Goal: Transaction & Acquisition: Purchase product/service

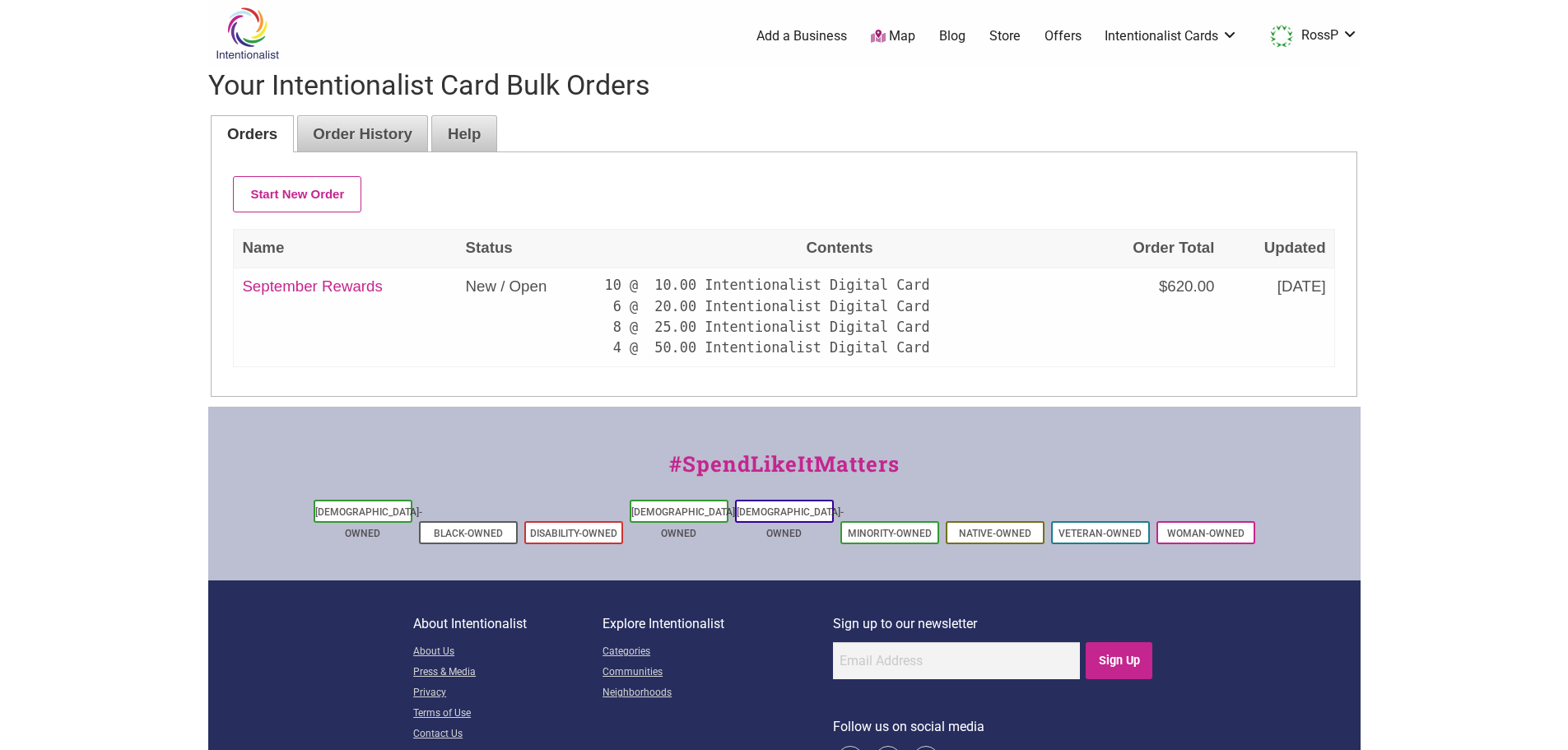
click at [1534, 281] on body "× Menu 0 Add a Business Map Blog Store Offers Intentionalist Cards Buy Black Ca…" at bounding box center [784, 375] width 1568 height 750
click at [342, 286] on link "September Rewards" at bounding box center [311, 285] width 140 height 17
select select "Digital"
select select "50"
select select "Digital"
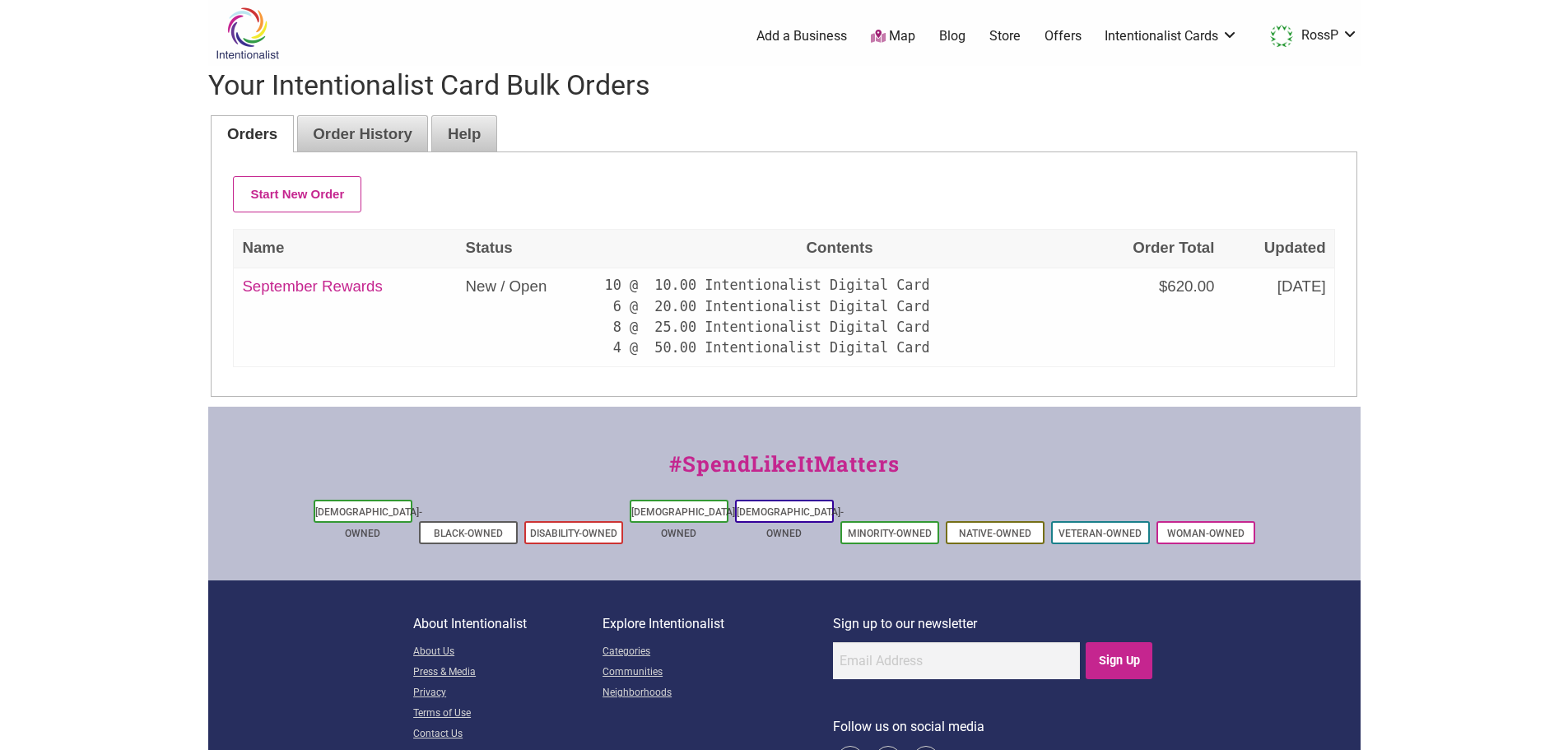
select select "50"
select select "Digital"
select select "50"
select select "Digital"
select select "50"
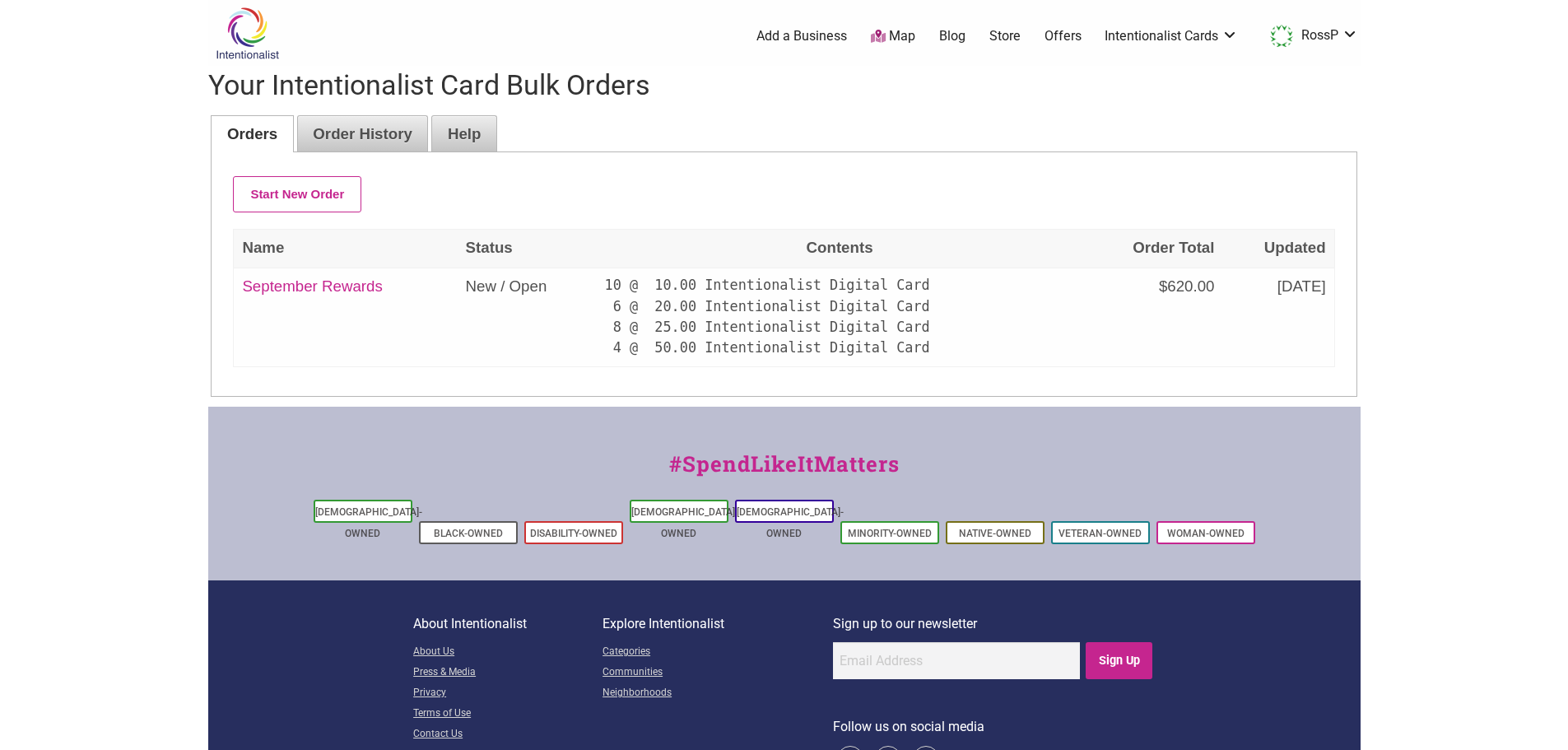
select select "Digital"
select select "25"
select select "Digital"
select select "25"
select select "Digital"
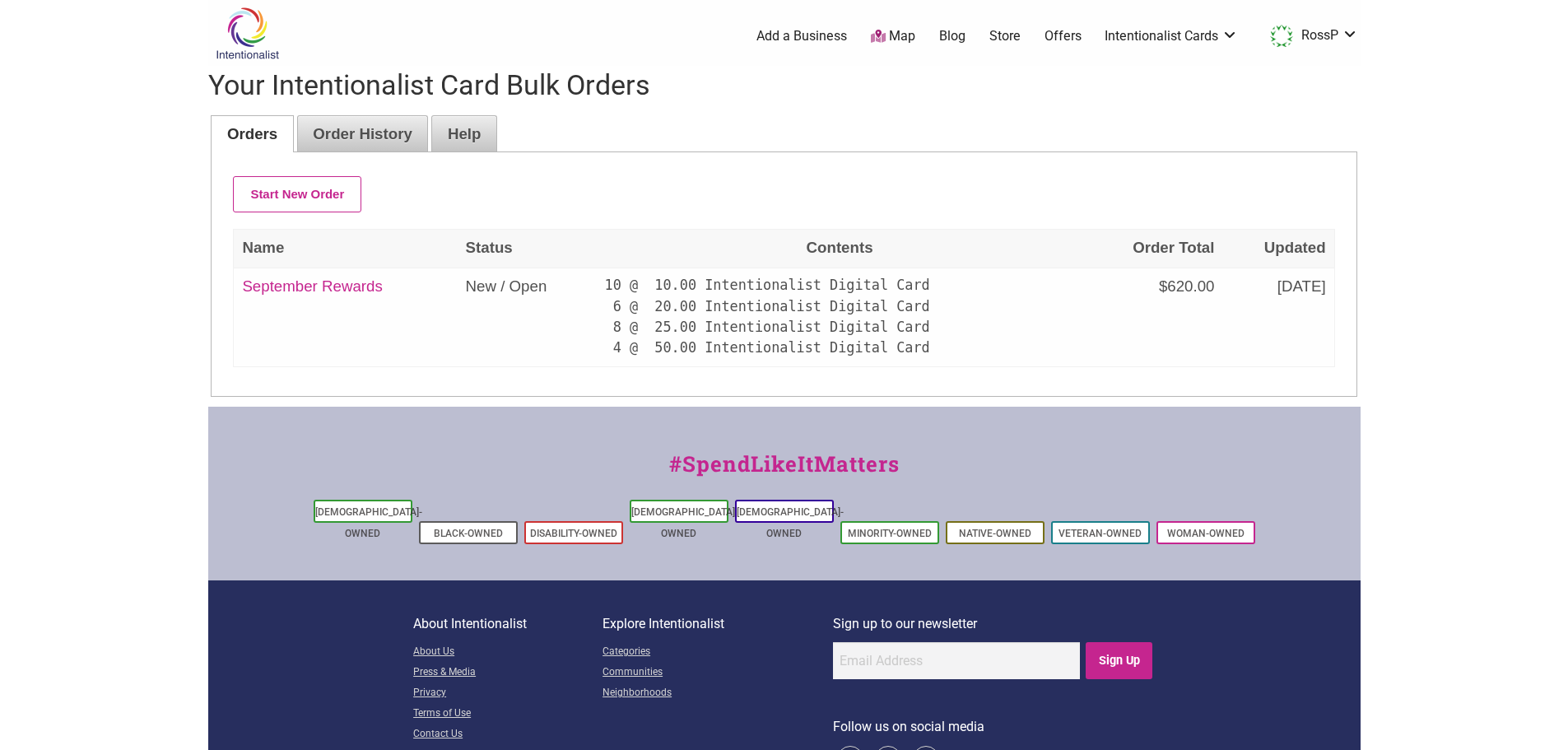
select select "25"
select select "Digital"
select select "25"
select select "Digital"
select select "25"
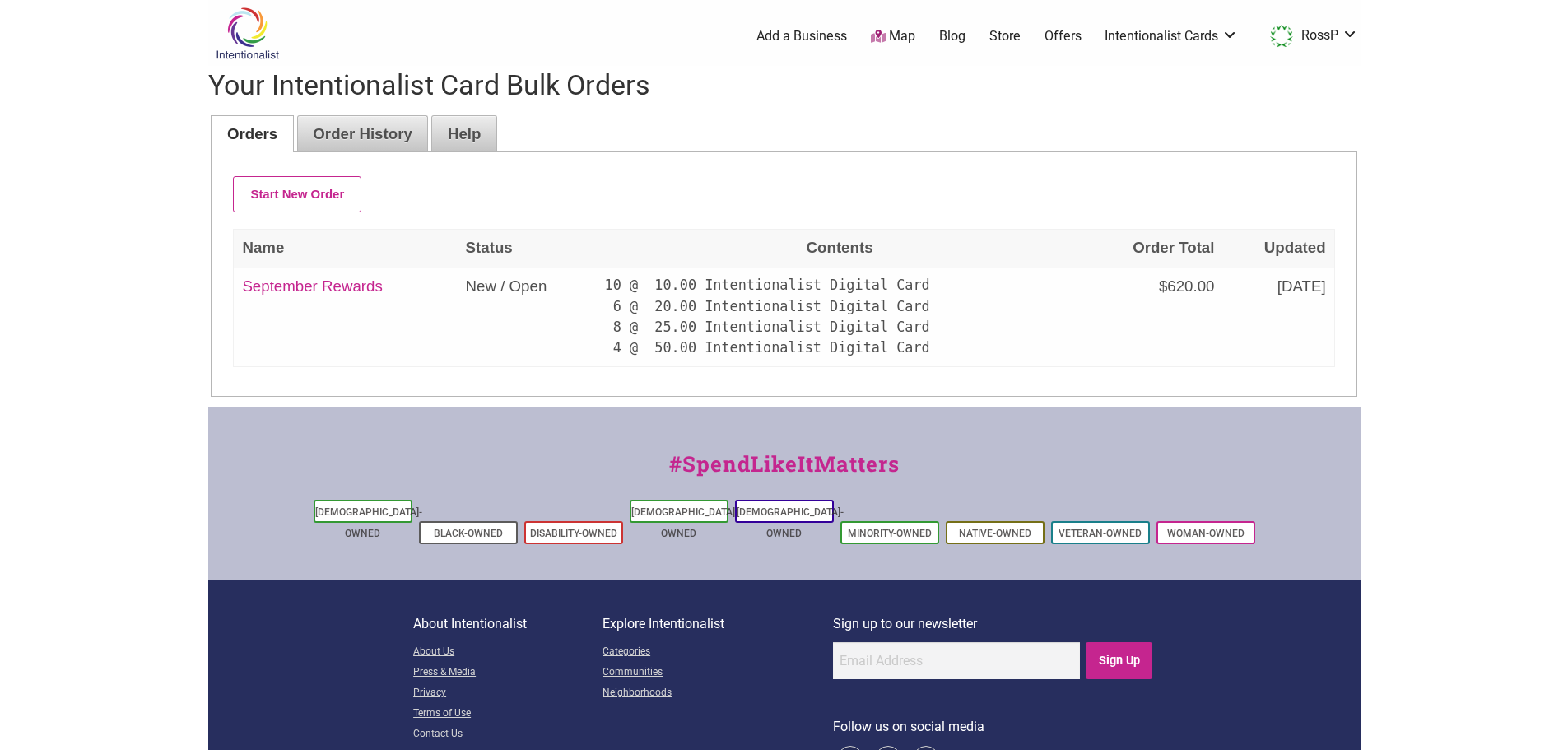
select select "Digital"
select select "25"
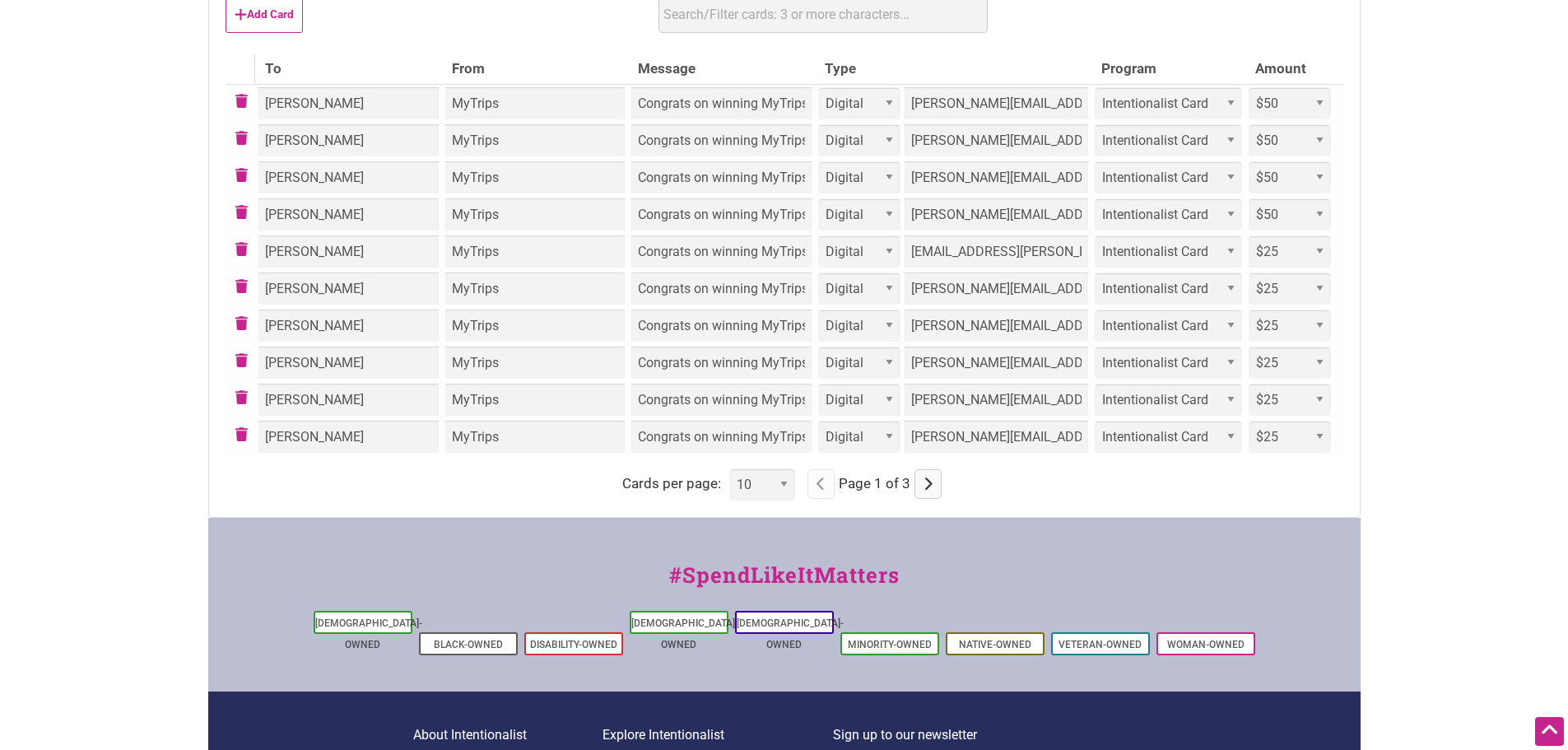
scroll to position [576, 0]
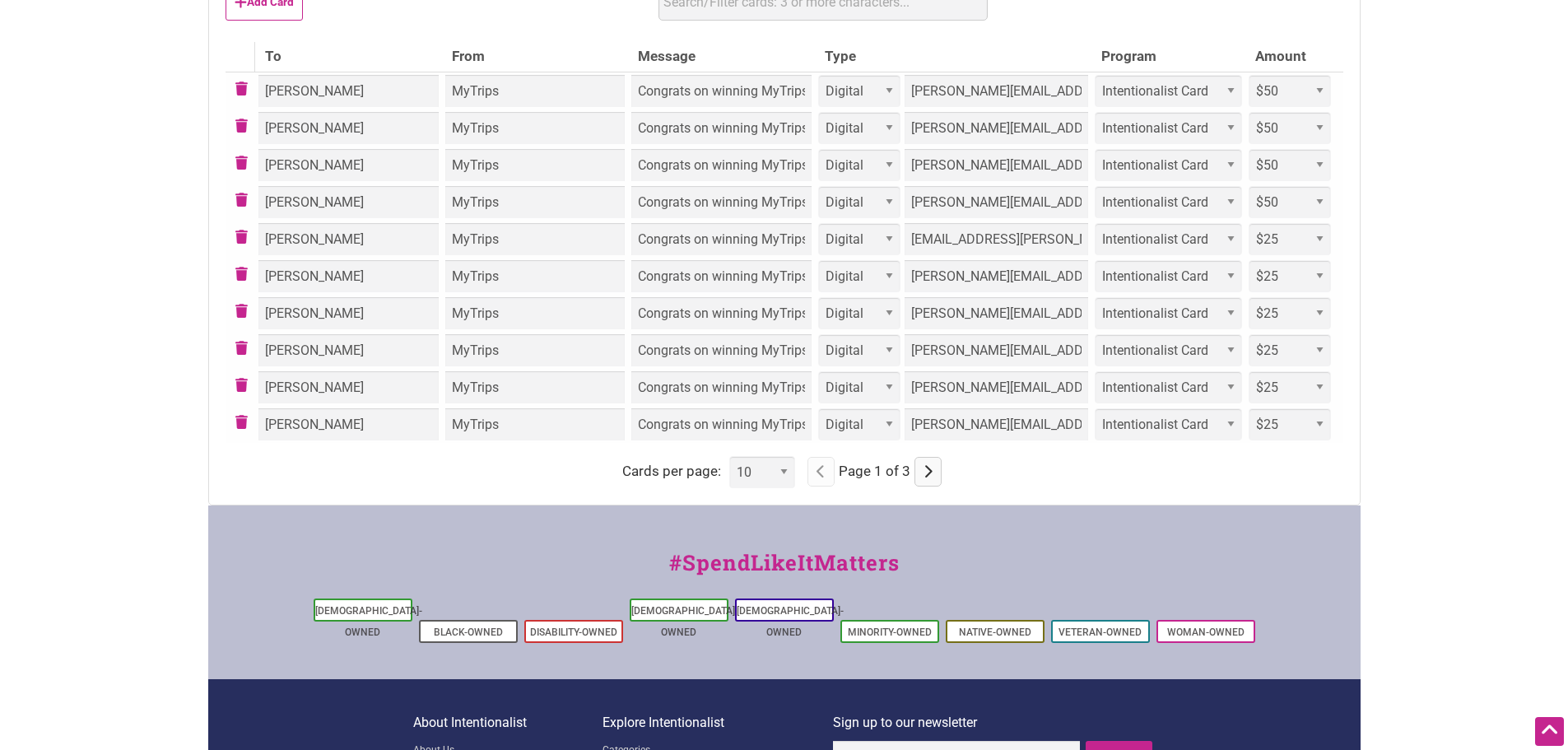
click at [923, 473] on icon "button" at bounding box center [928, 472] width 9 height 1
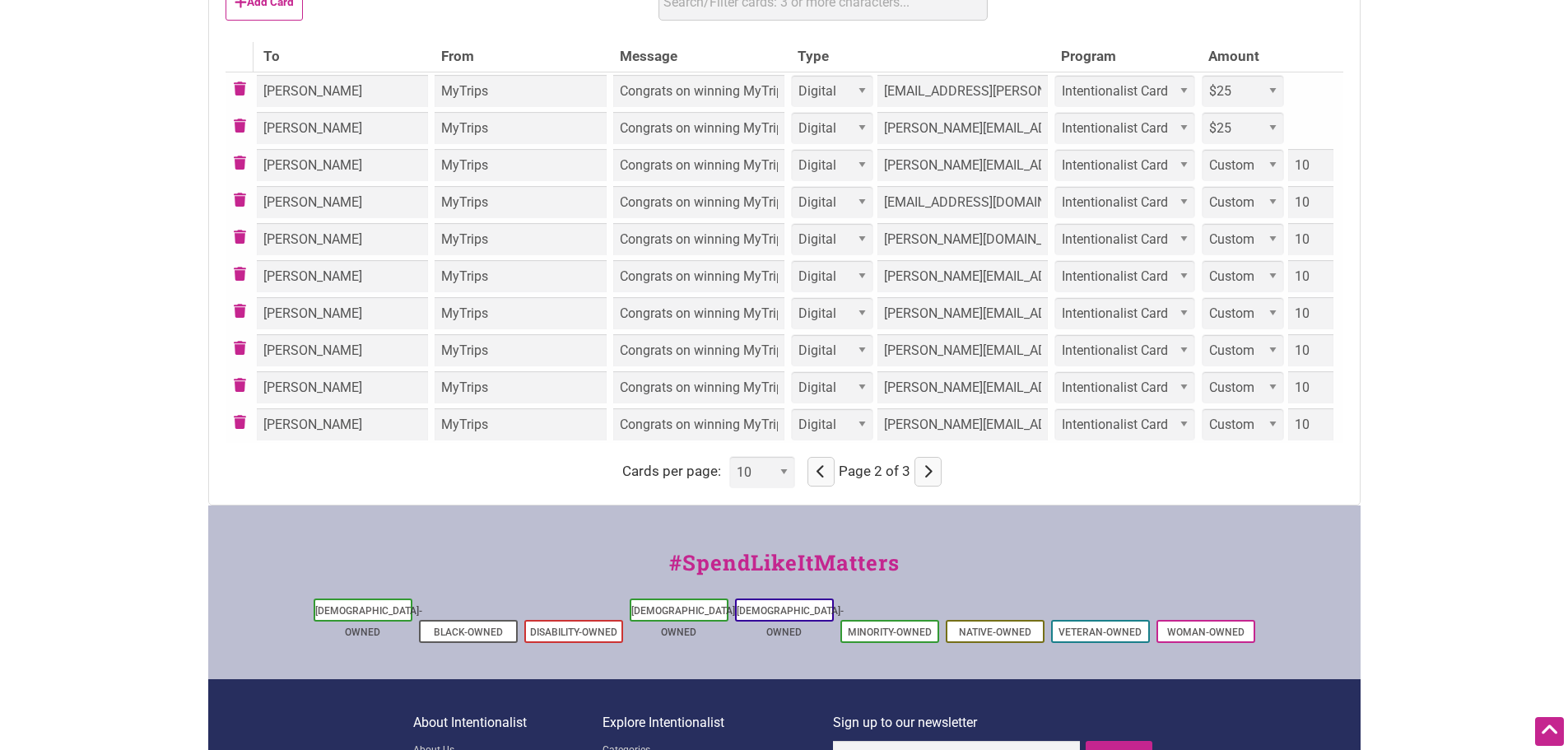
click at [923, 473] on icon "button" at bounding box center [928, 472] width 9 height 1
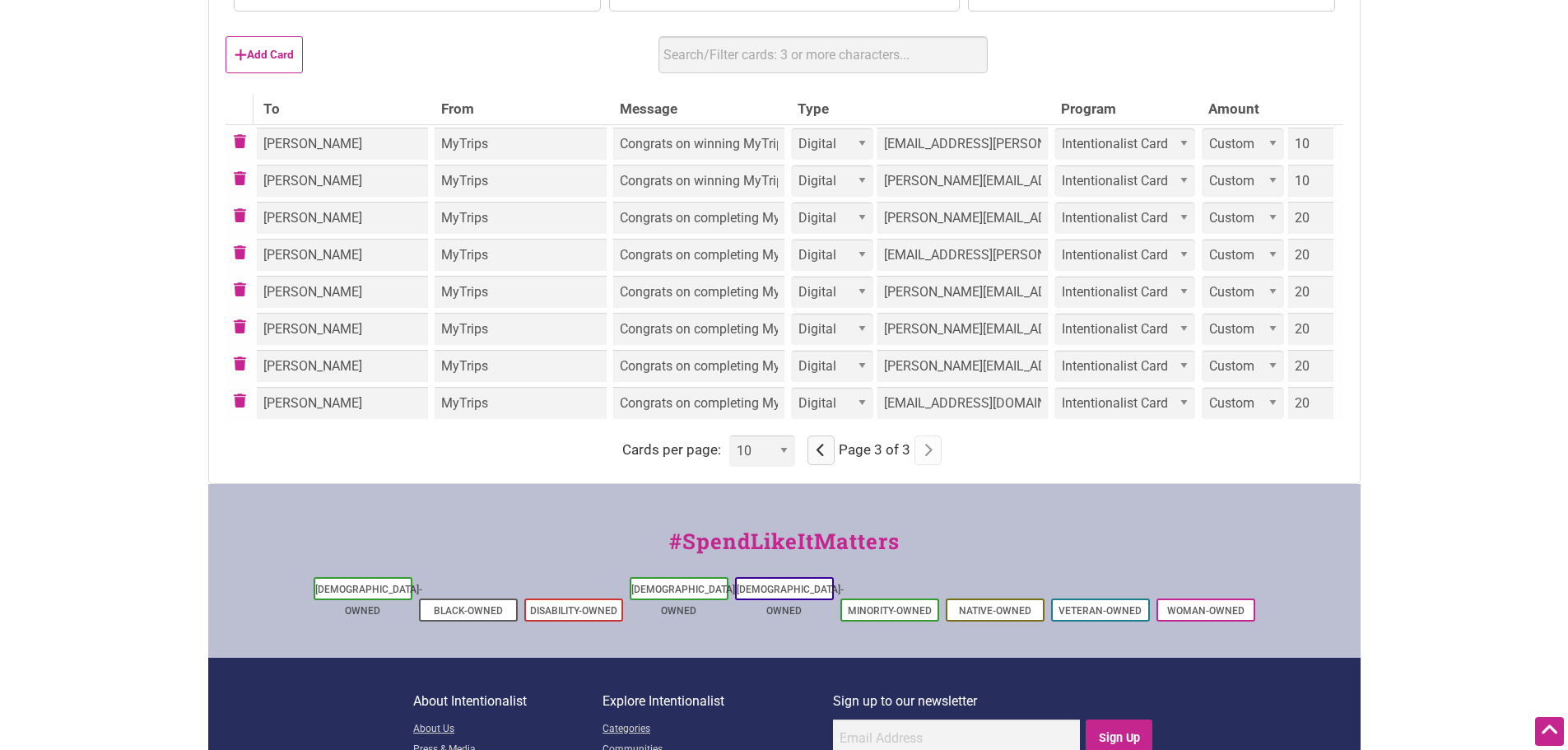
scroll to position [494, 0]
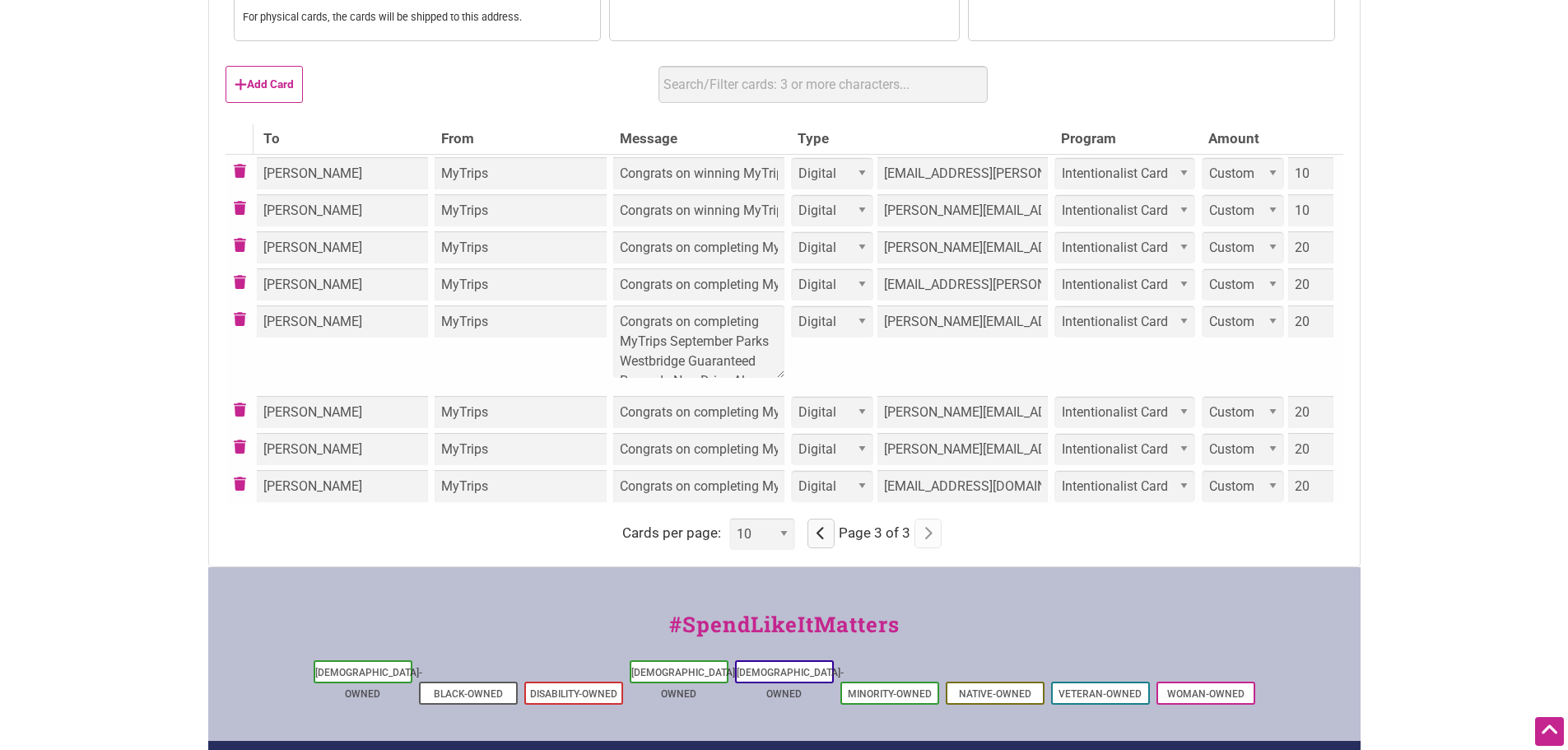
click at [730, 326] on td "Congrats on completing MyTrips September Parks Westbridge Guaranteed Rewards No…" at bounding box center [698, 349] width 177 height 91
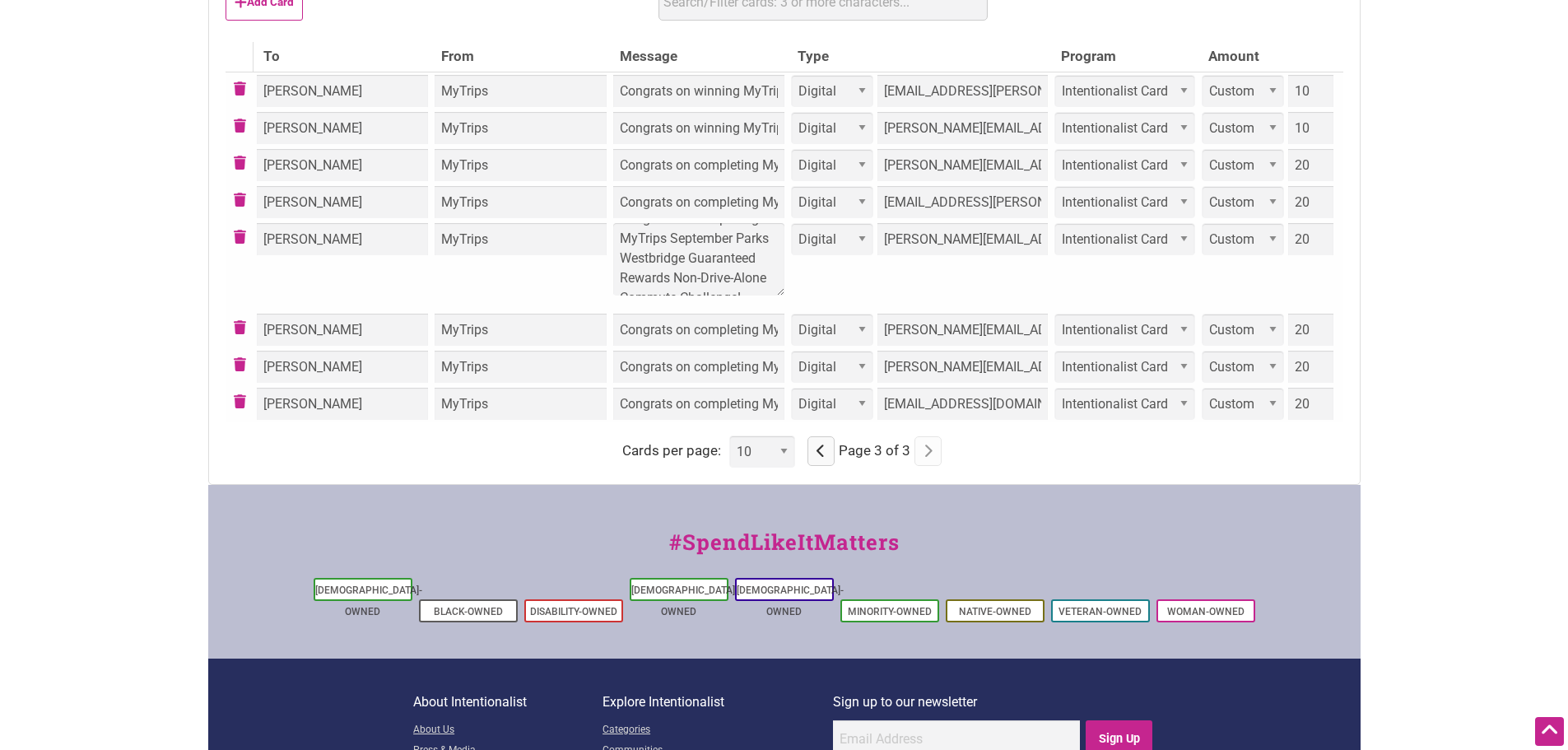
scroll to position [0, 0]
drag, startPoint x: 1485, startPoint y: 330, endPoint x: 1464, endPoint y: 330, distance: 21.0
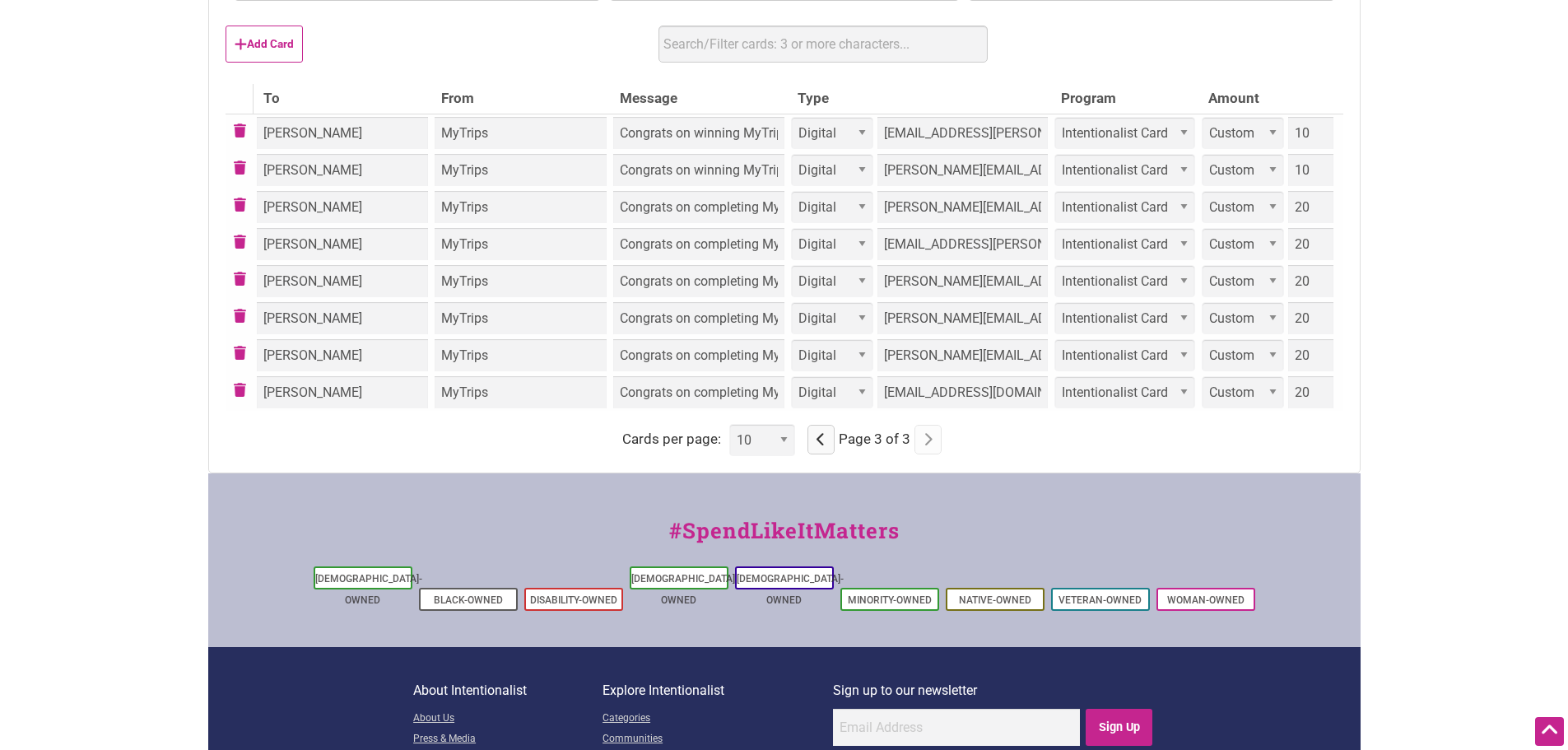
scroll to position [494, 0]
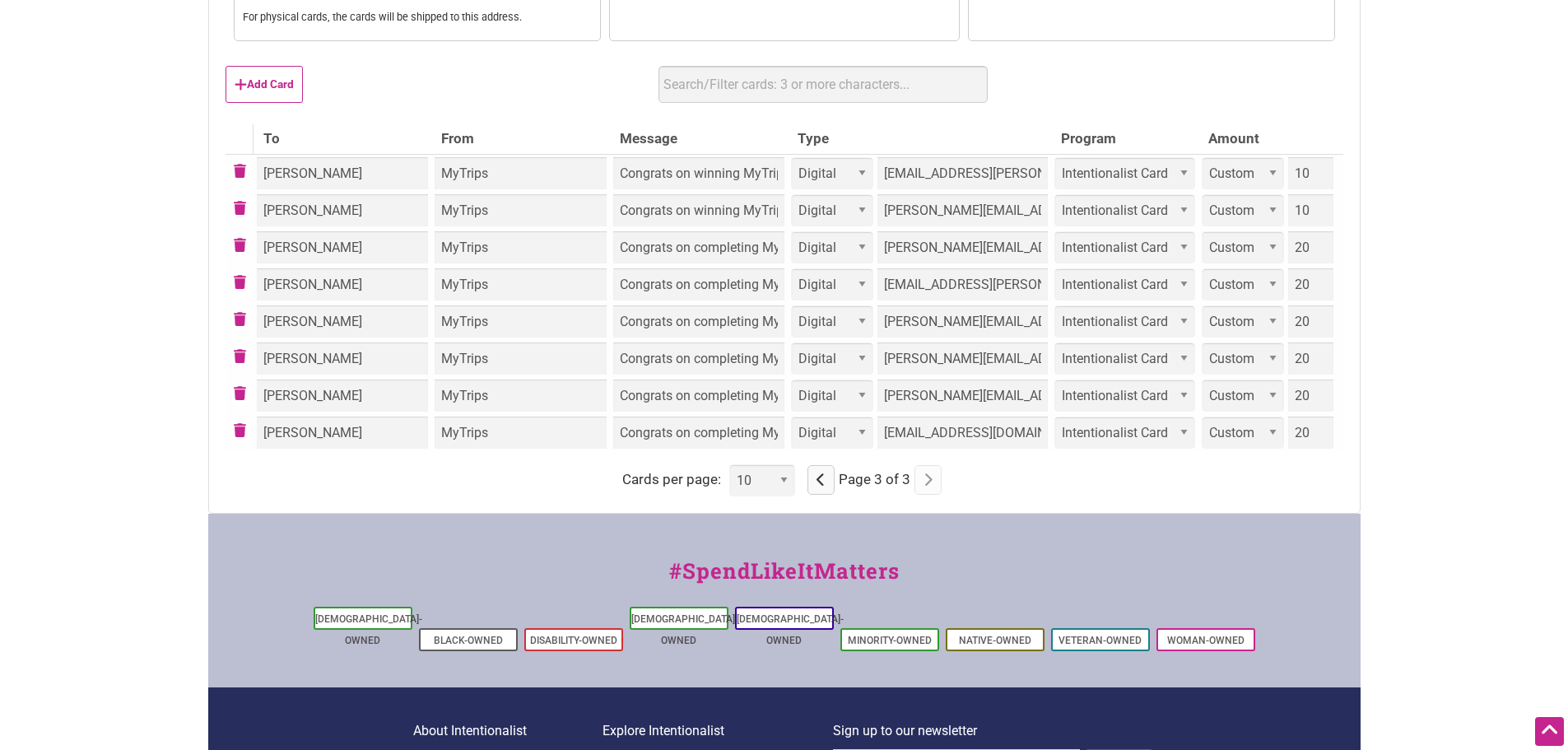
click at [822, 481] on icon "button" at bounding box center [821, 480] width 9 height 1
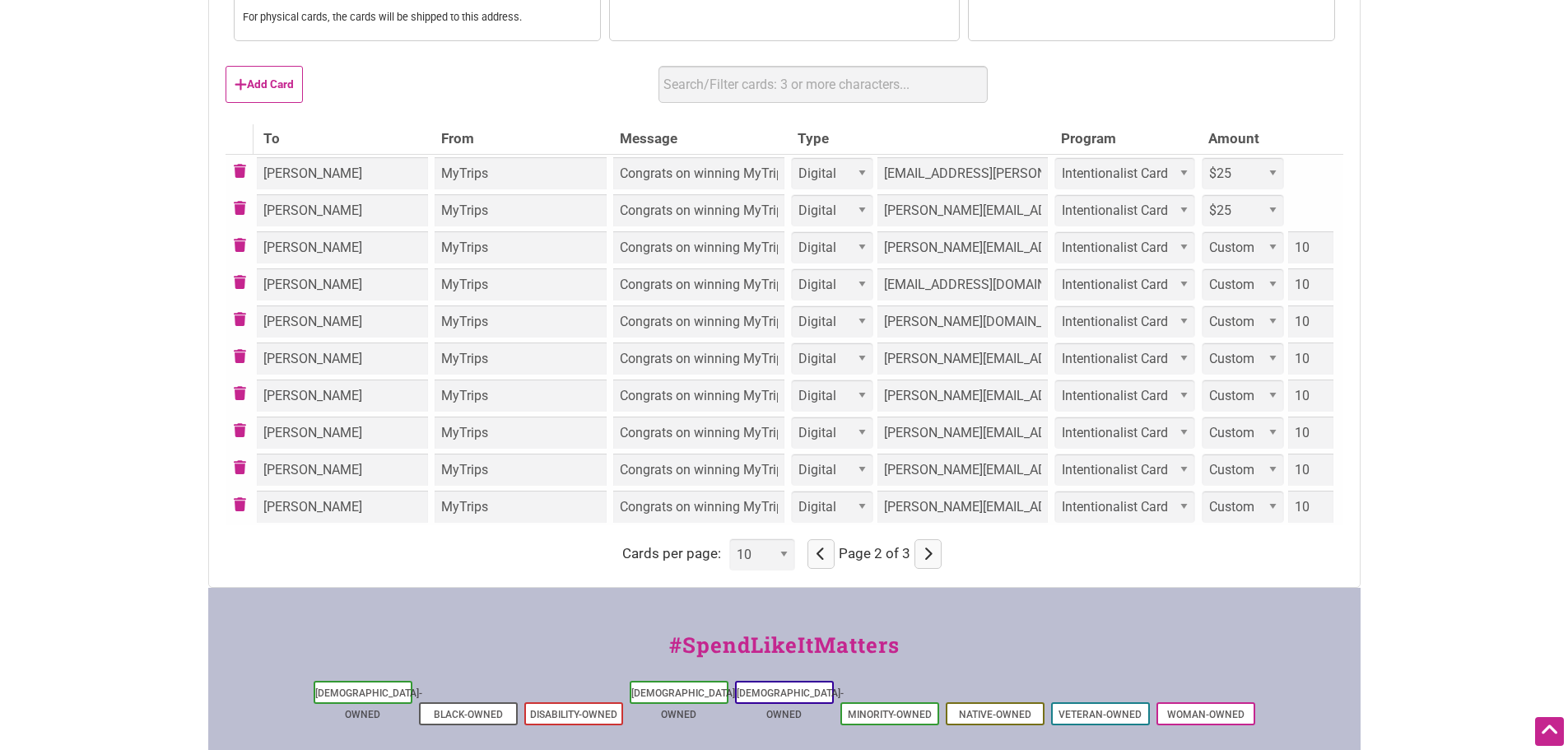
click at [819, 554] on icon "button" at bounding box center [821, 554] width 9 height 1
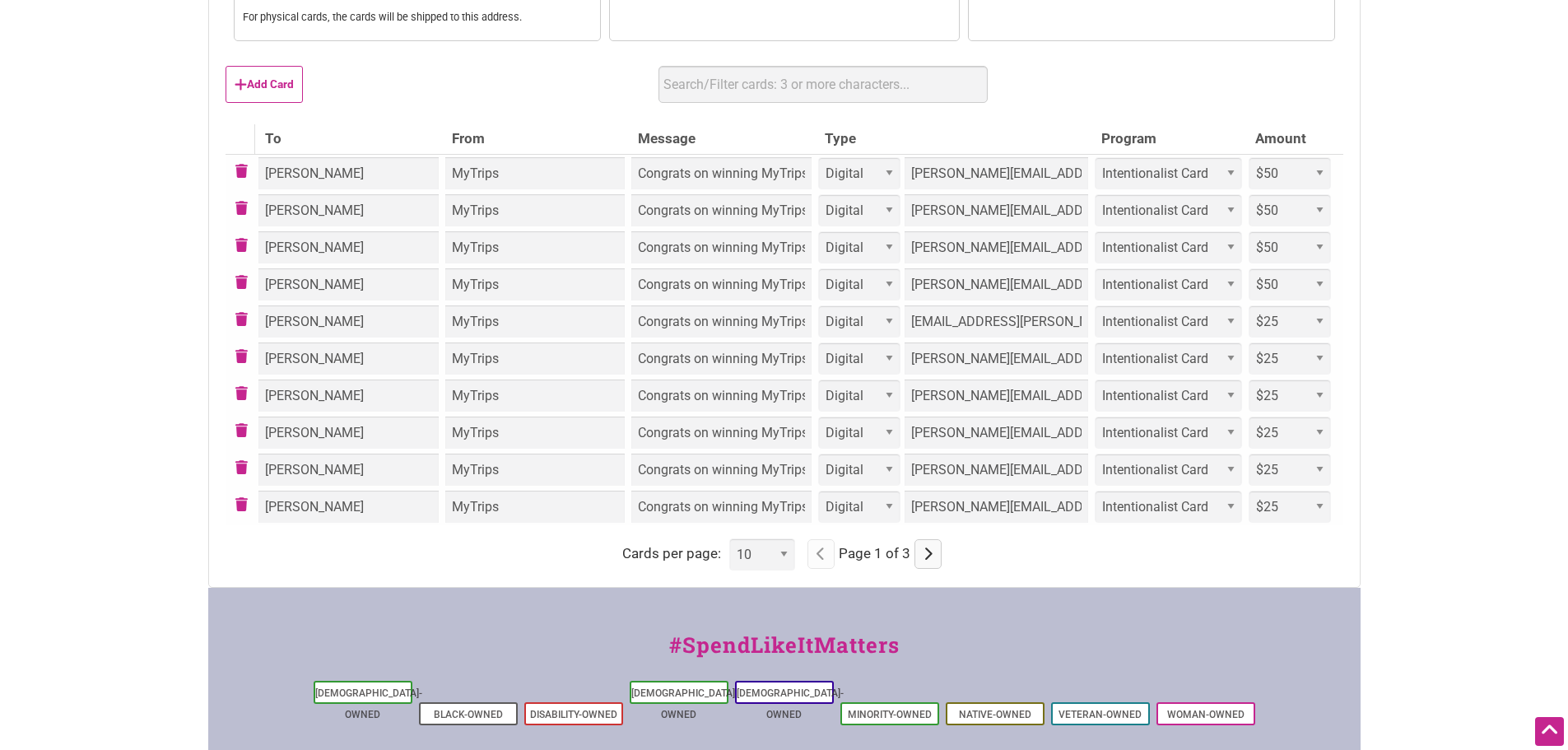
click at [930, 554] on icon "button" at bounding box center [928, 554] width 9 height 1
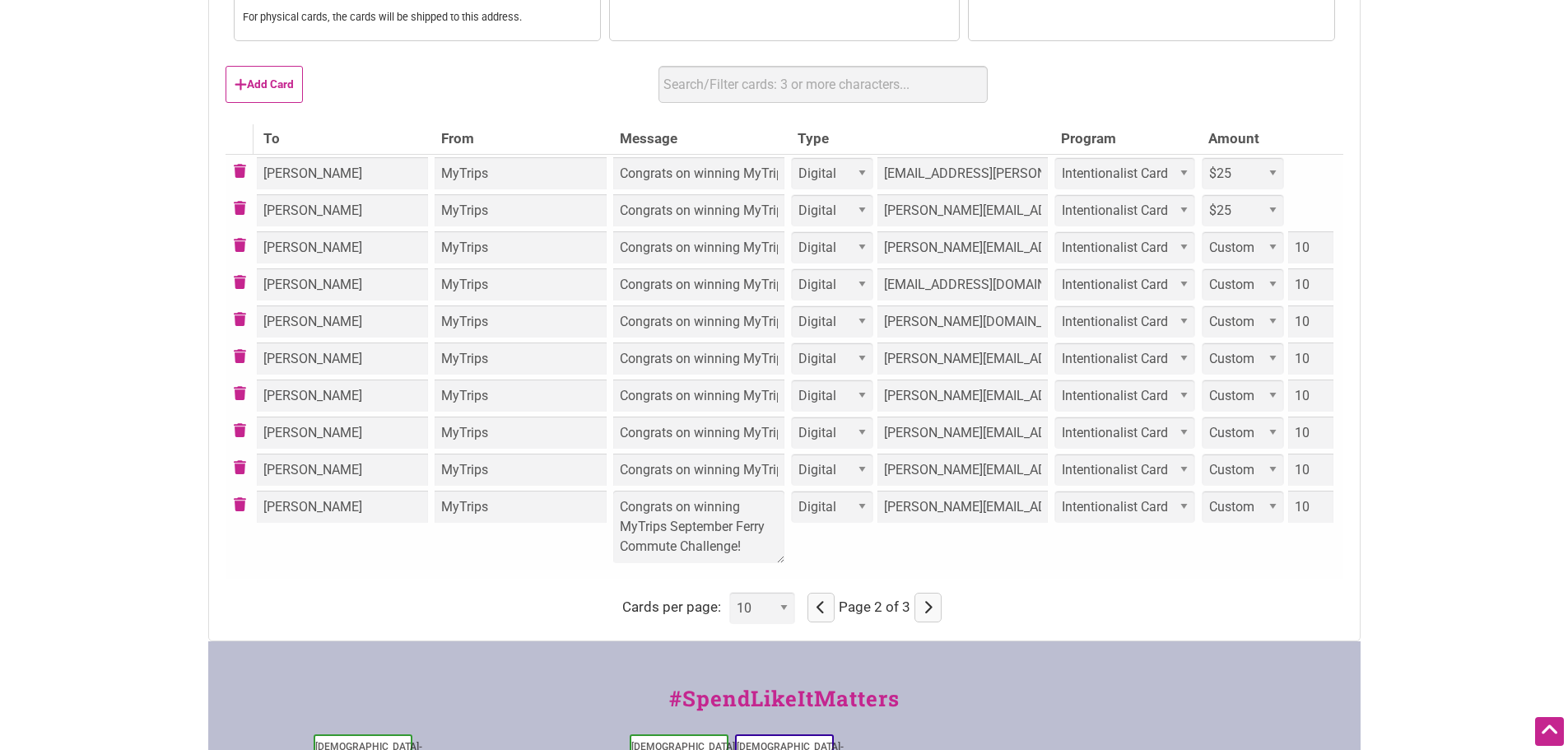
click at [645, 506] on td "Congrats on winning MyTrips September Ferry Commute Challenge! Congrats on winn…" at bounding box center [698, 533] width 177 height 91
click at [921, 609] on div "Intentionalist Spend like it matters 0 Add a Business Map Blog Store Offers Int…" at bounding box center [784, 280] width 1152 height 1548
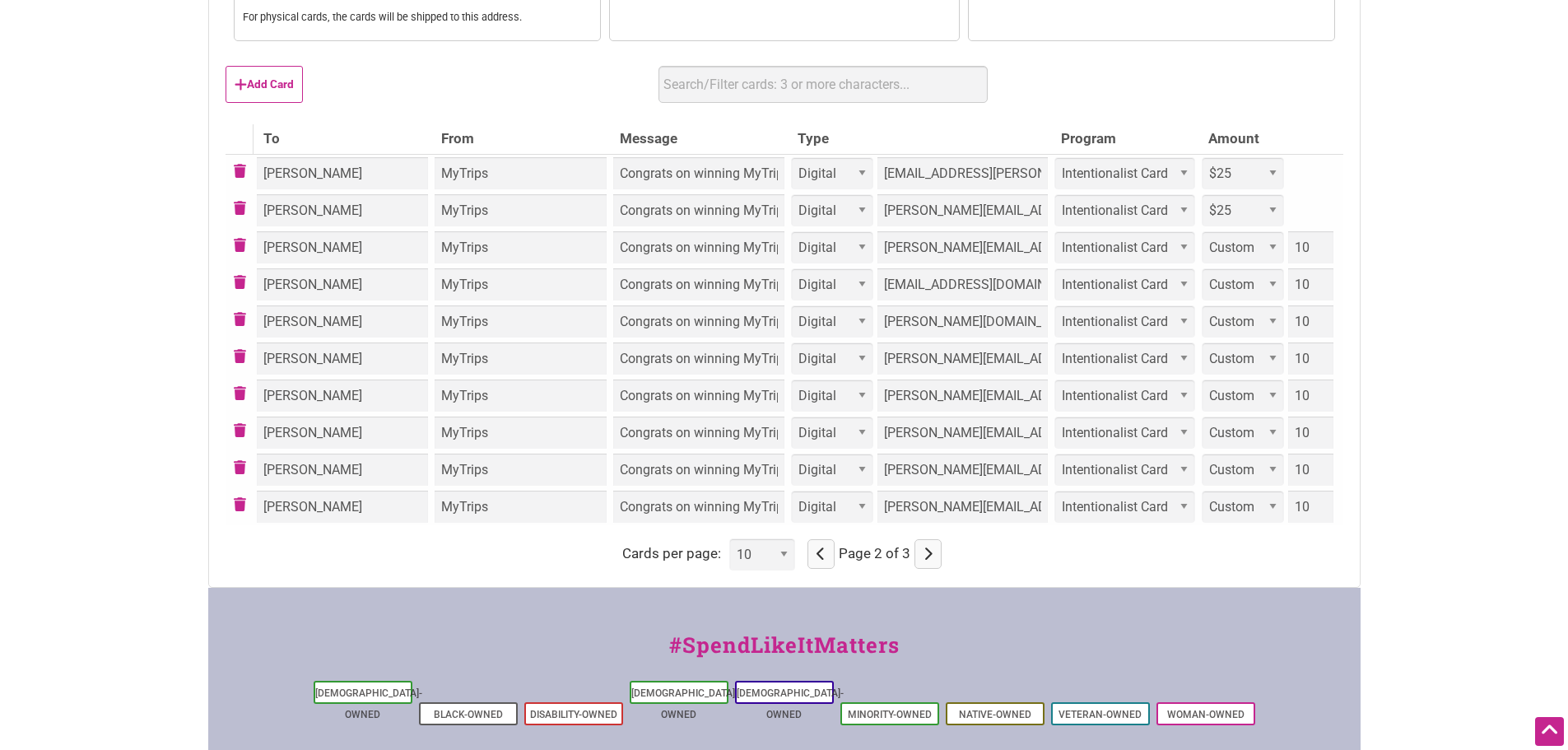
click at [933, 561] on button "button" at bounding box center [928, 553] width 27 height 29
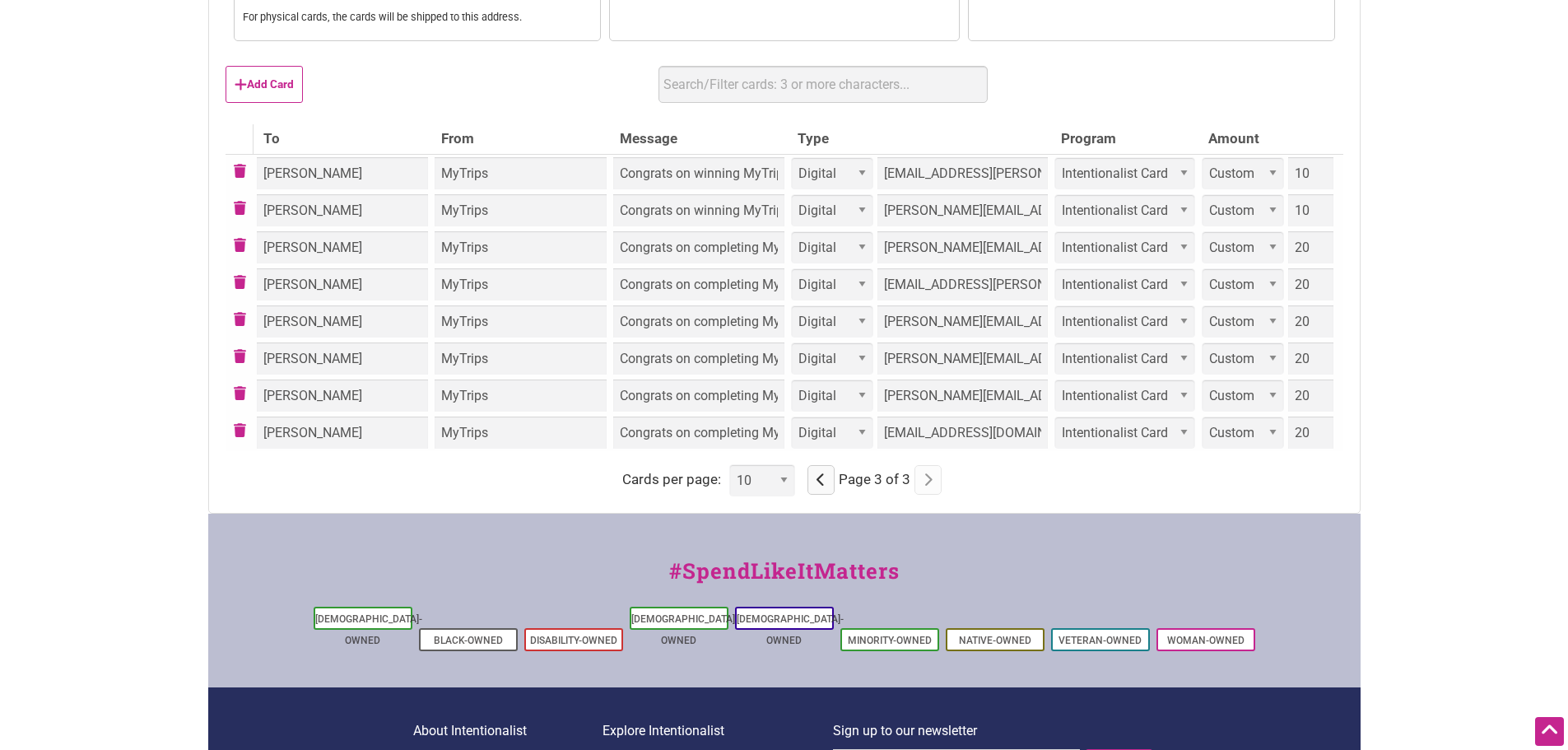
click at [753, 212] on td "Congrats on winning MyTrips September Ferry Commute Challenge!" at bounding box center [698, 210] width 177 height 37
click at [821, 539] on div "Intentionalist Spend like it matters 0 Add a Business Map Blog Store Offers Int…" at bounding box center [784, 216] width 1152 height 1421
click at [823, 492] on button "button" at bounding box center [821, 479] width 27 height 29
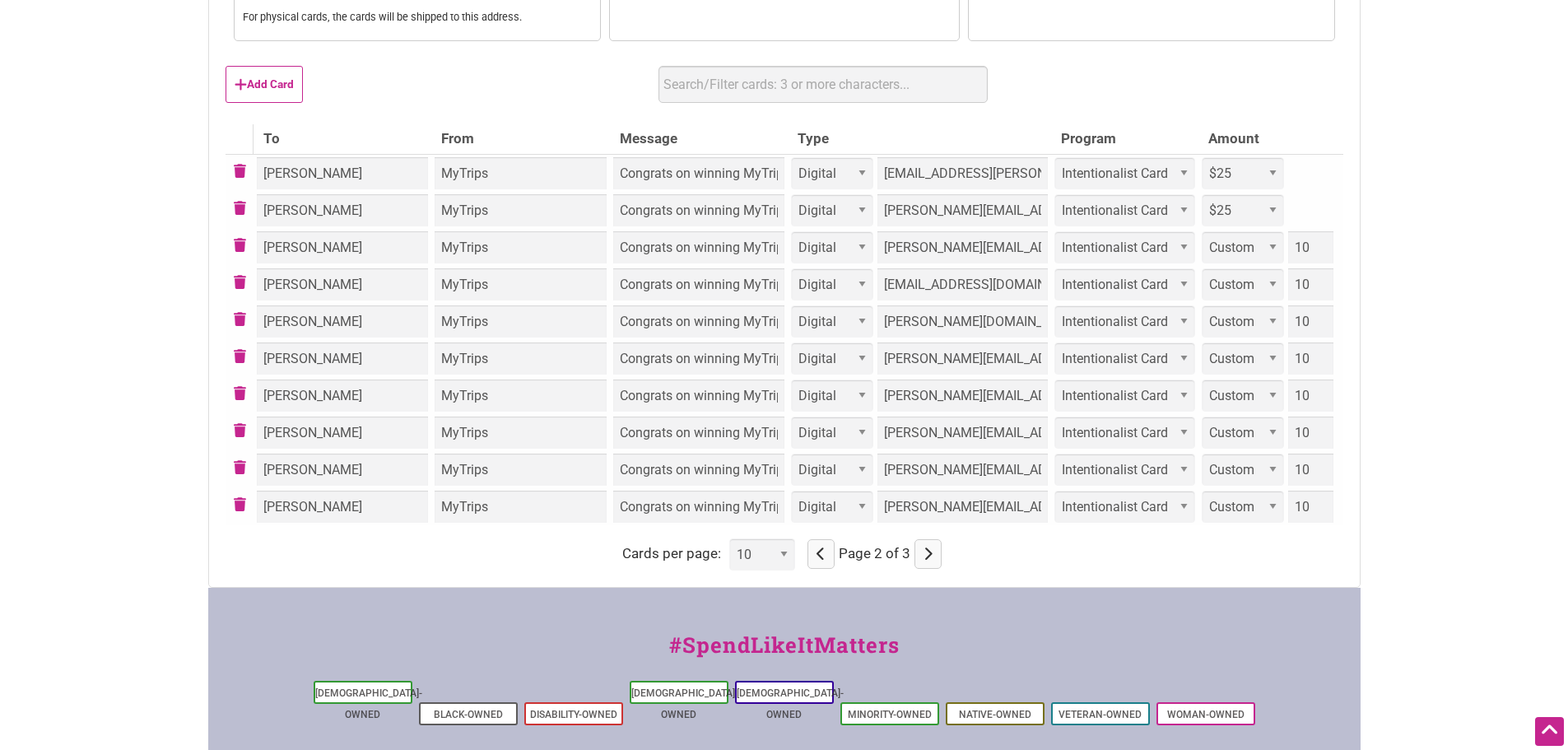
click at [926, 555] on icon "button" at bounding box center [928, 554] width 9 height 1
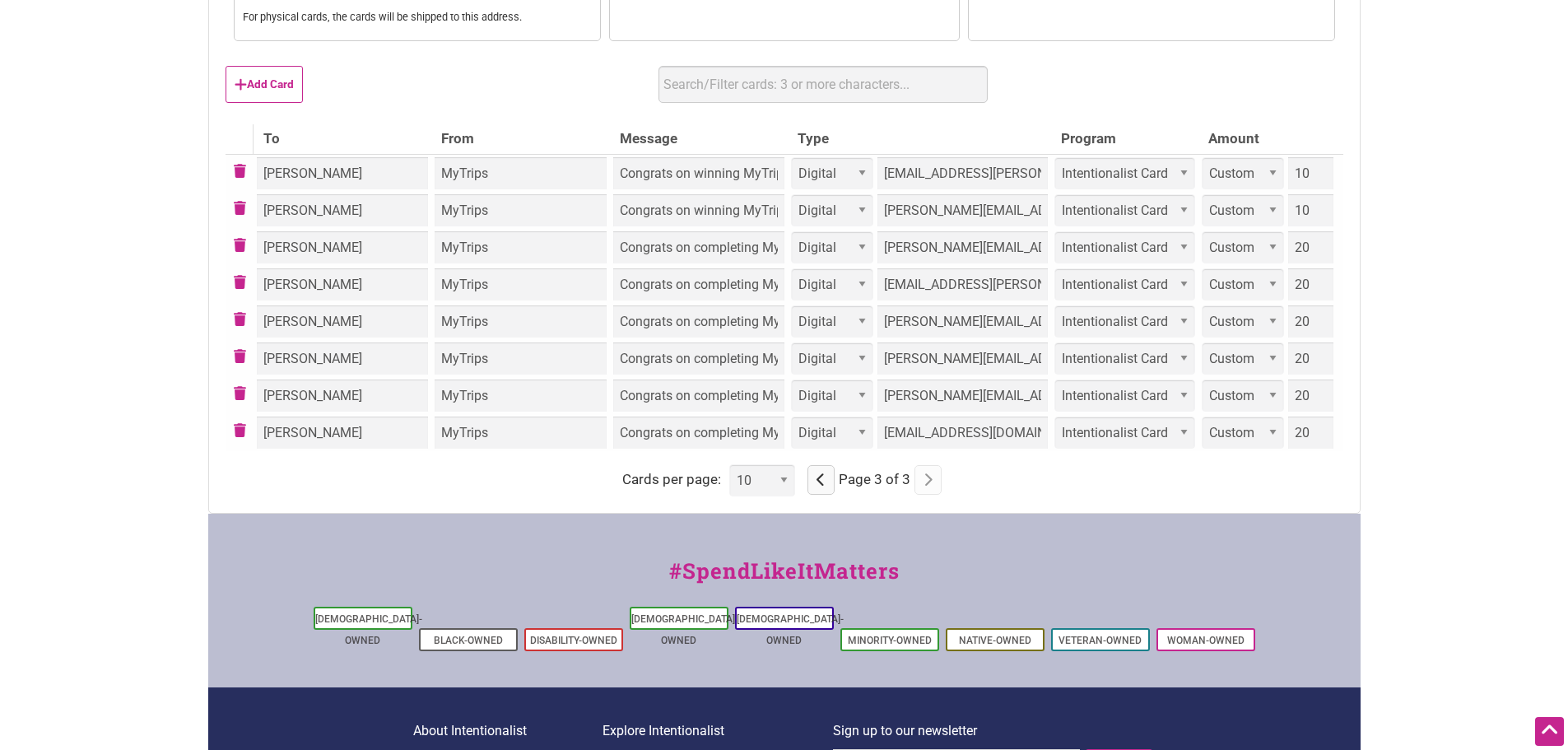
click at [816, 482] on button "button" at bounding box center [821, 479] width 27 height 29
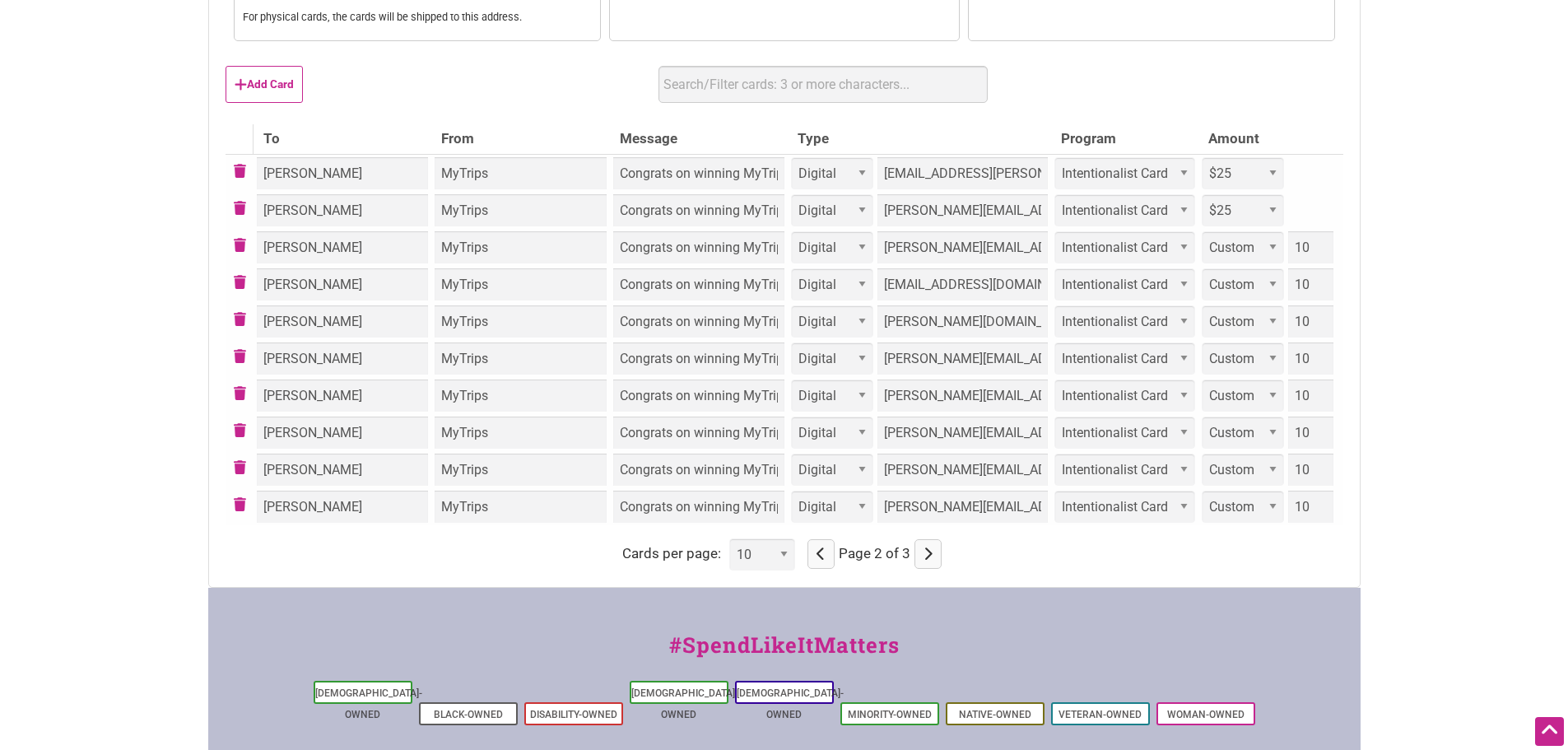
click at [821, 554] on icon "button" at bounding box center [821, 554] width 9 height 1
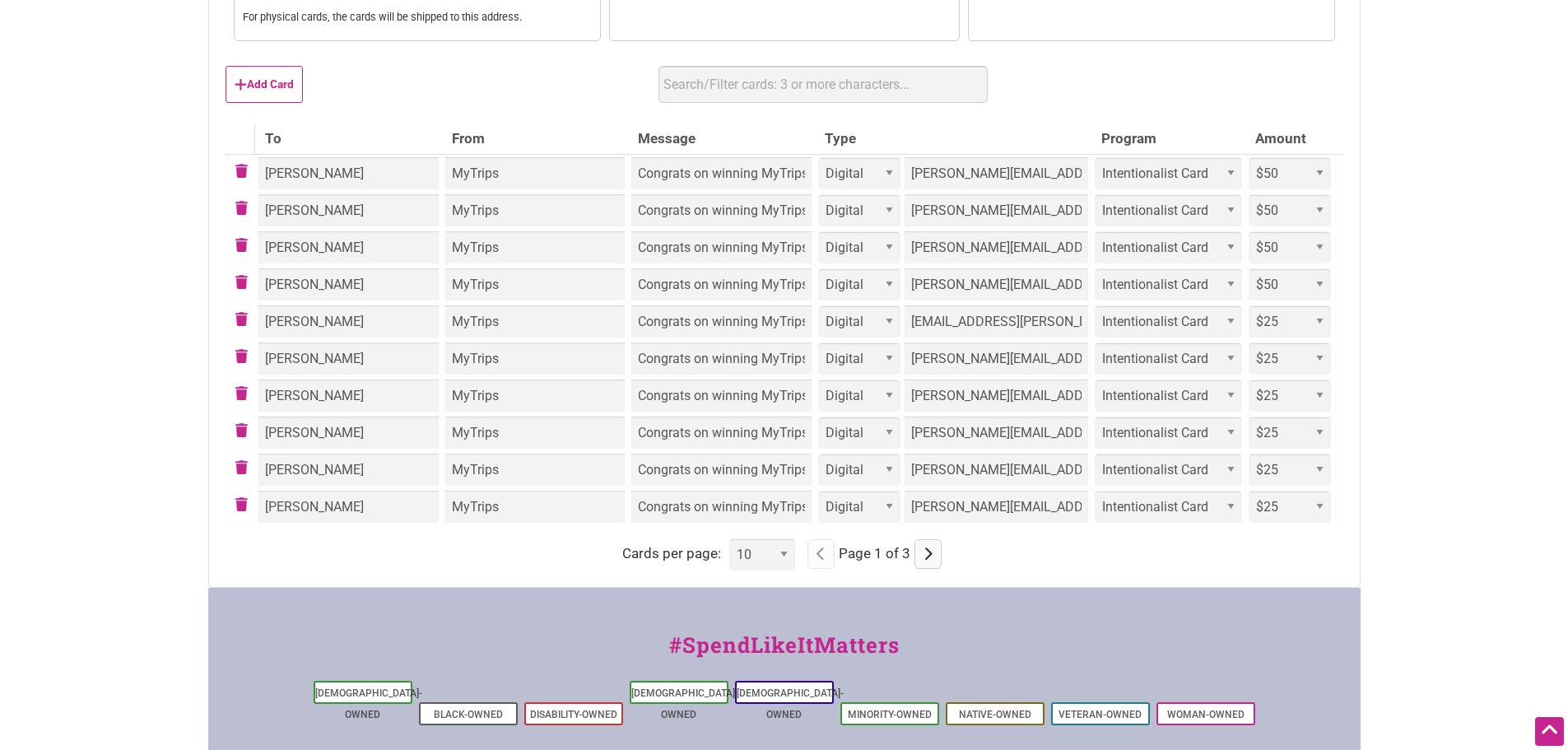
click at [689, 180] on td "Congrats on winning MyTrips September Non-Drive-Alone Commute Challenge!" at bounding box center [721, 173] width 186 height 37
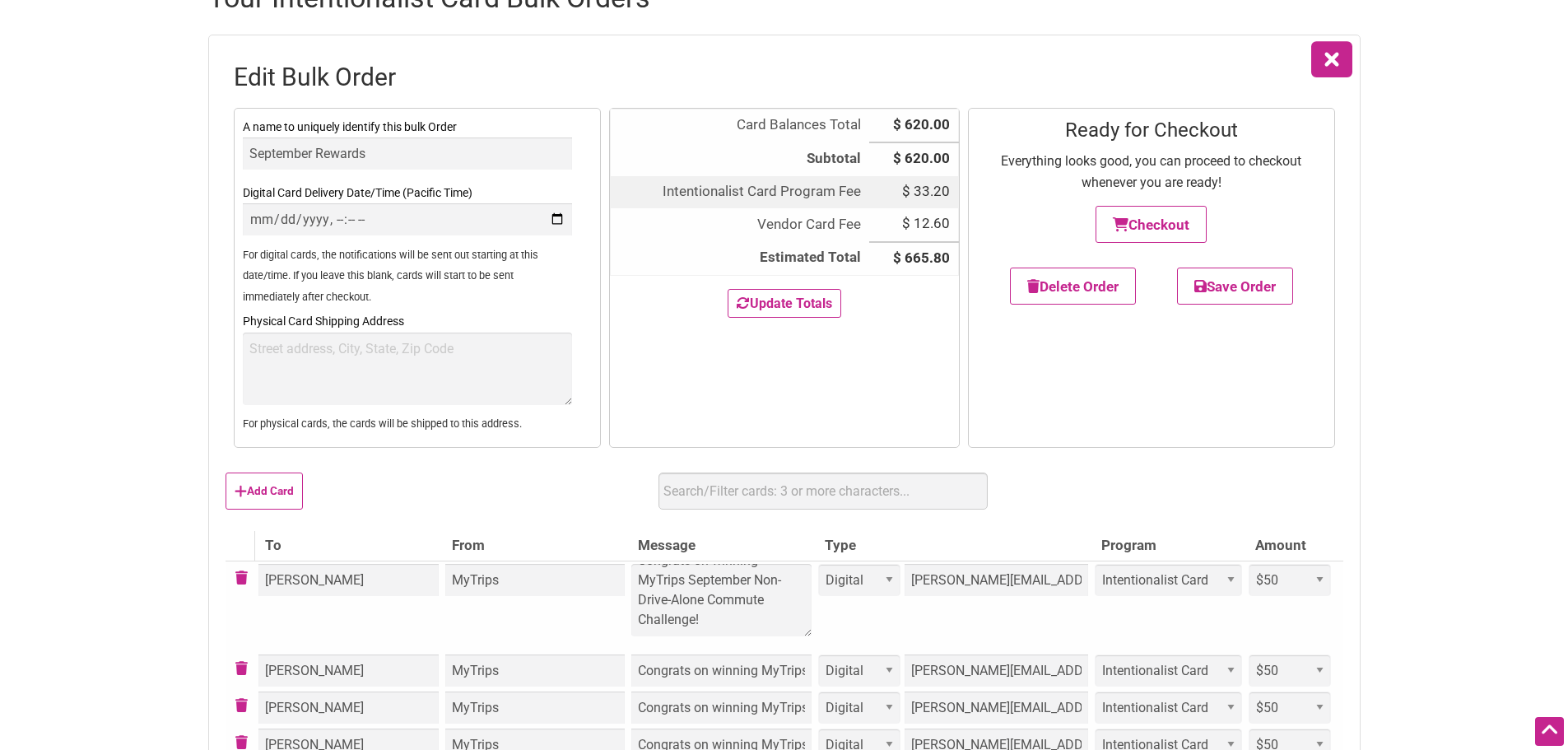
scroll to position [0, 0]
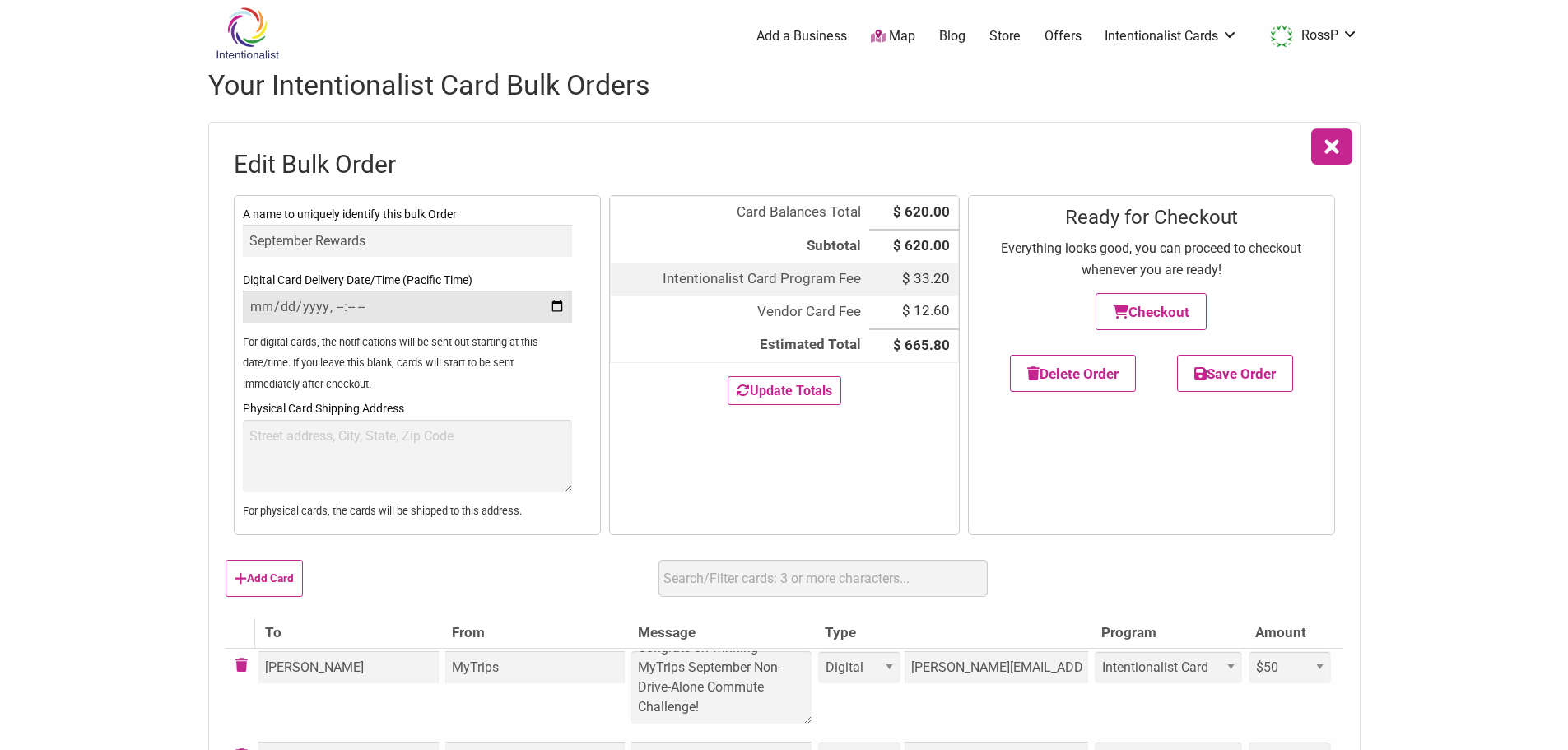
click at [324, 306] on input "Digital Card Delivery Date/Time (Pacific Time)" at bounding box center [407, 307] width 329 height 32
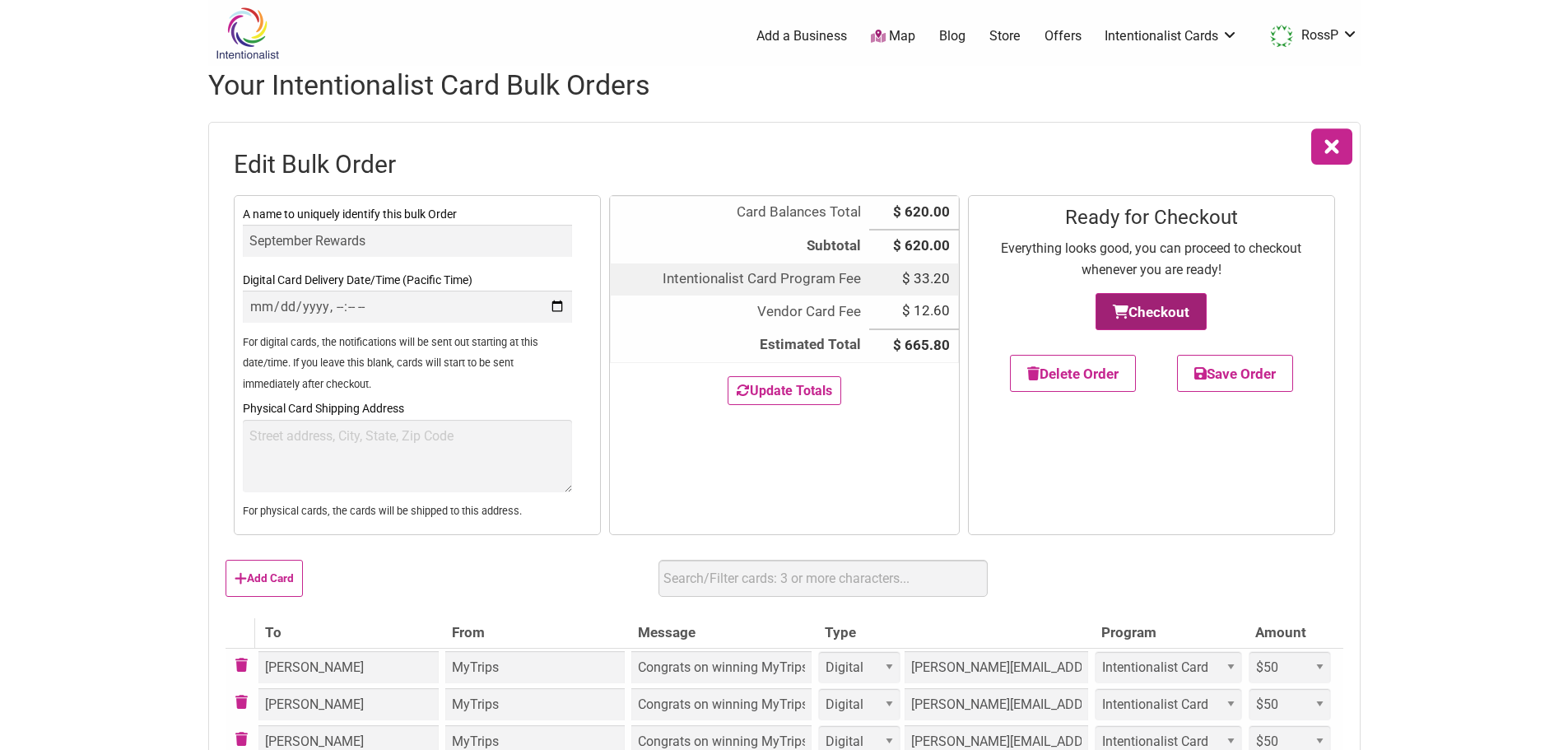
click at [1135, 317] on button "Checkout" at bounding box center [1151, 312] width 111 height 37
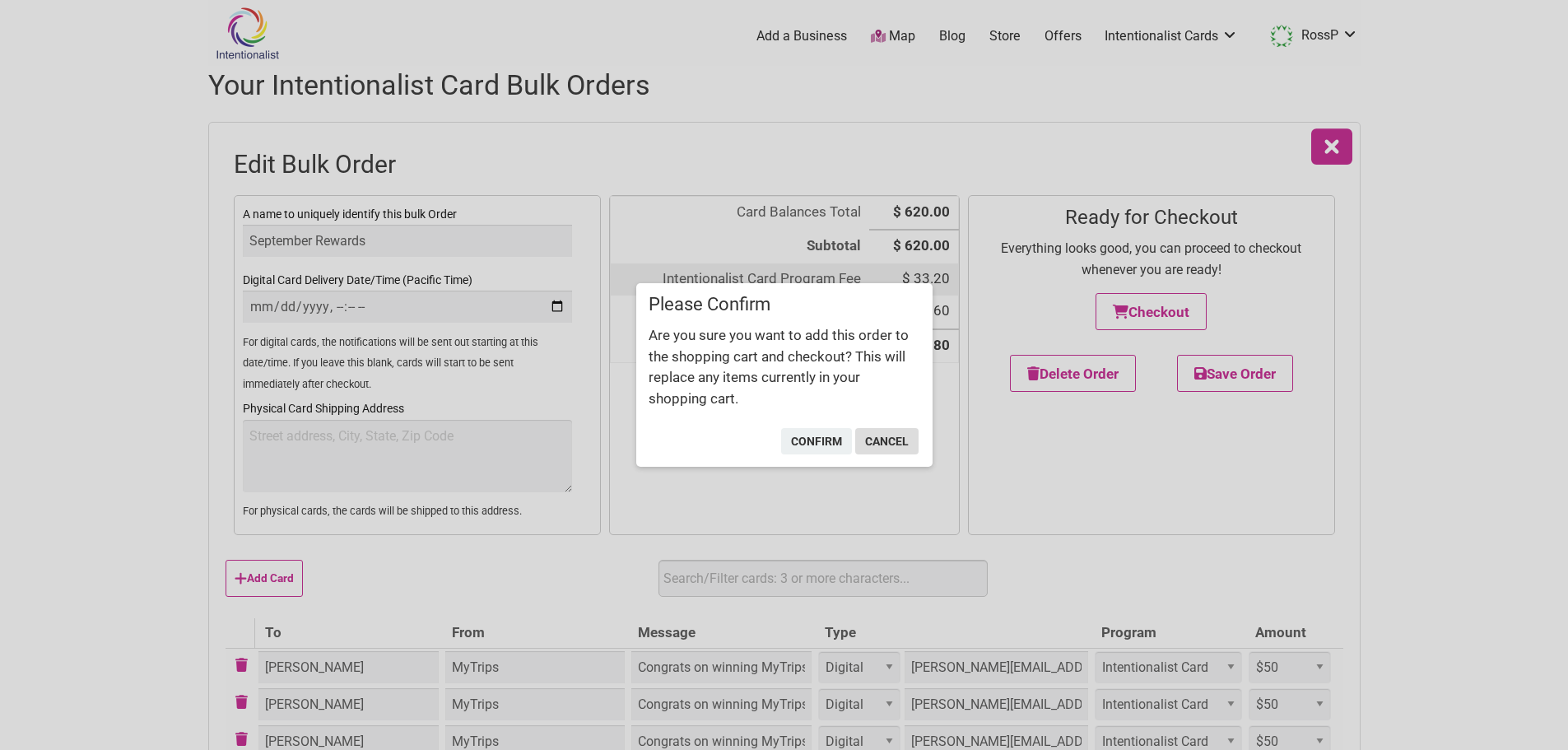
click at [892, 439] on button "cancel" at bounding box center [887, 441] width 63 height 27
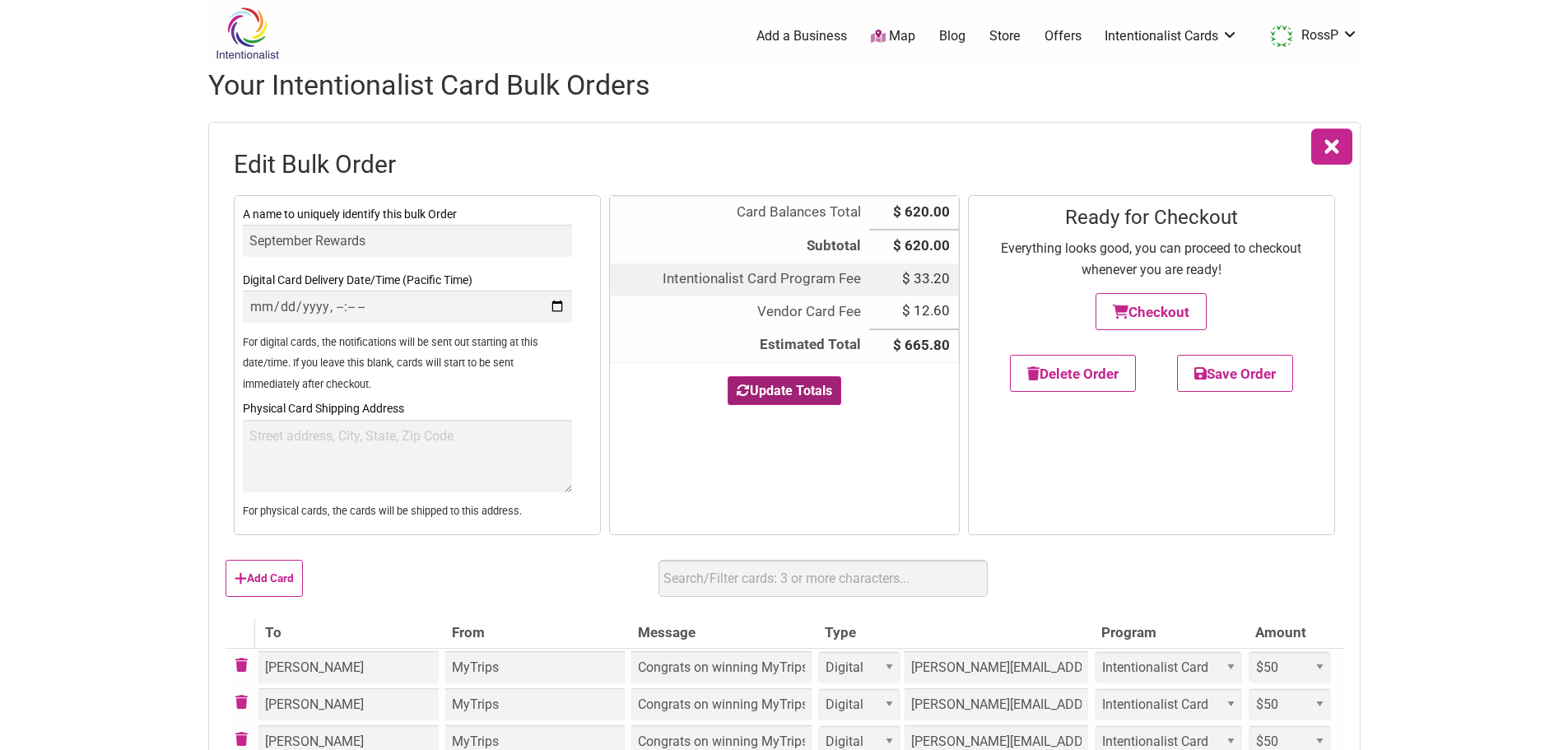
click at [832, 384] on button "Update Totals" at bounding box center [784, 391] width 113 height 29
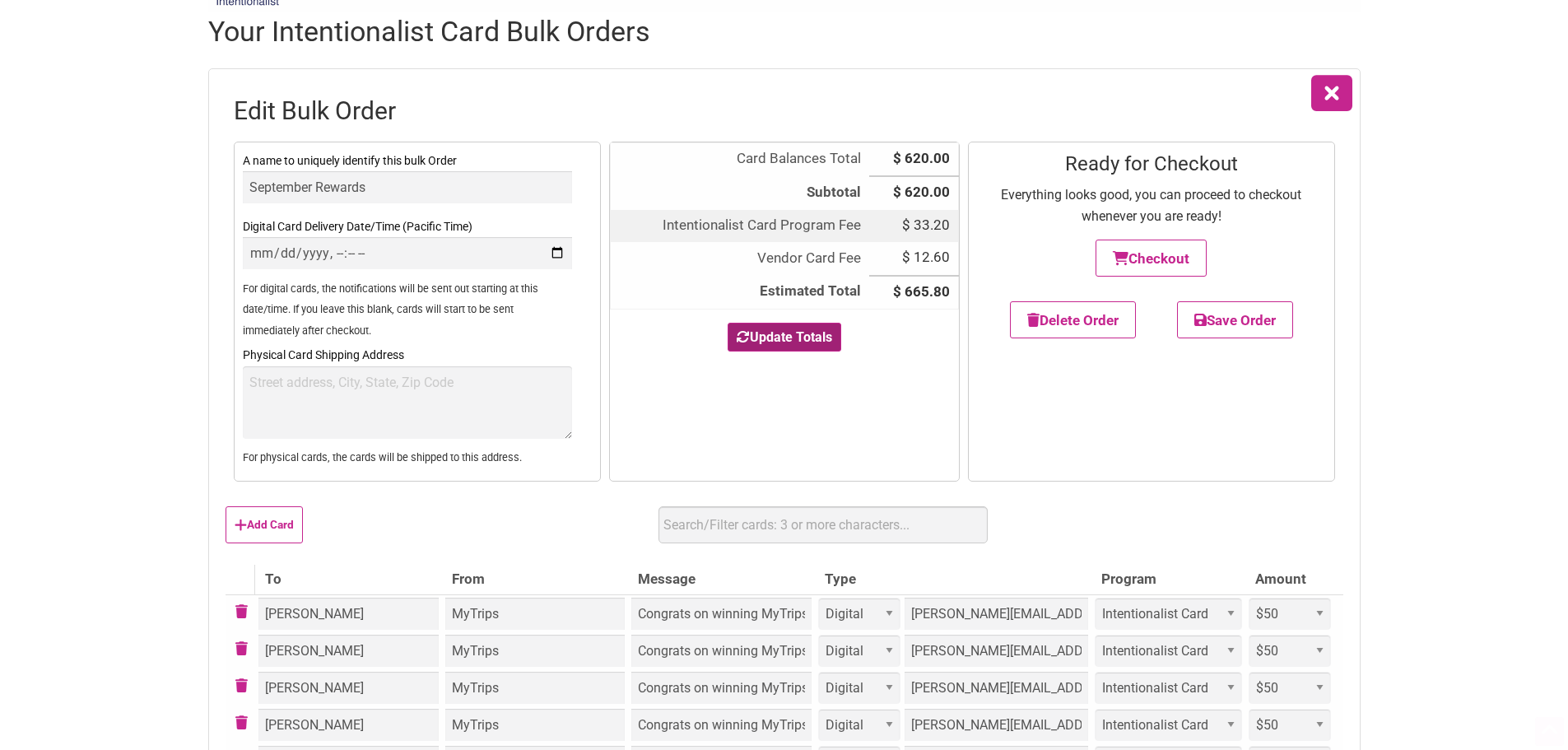
scroll to position [82, 0]
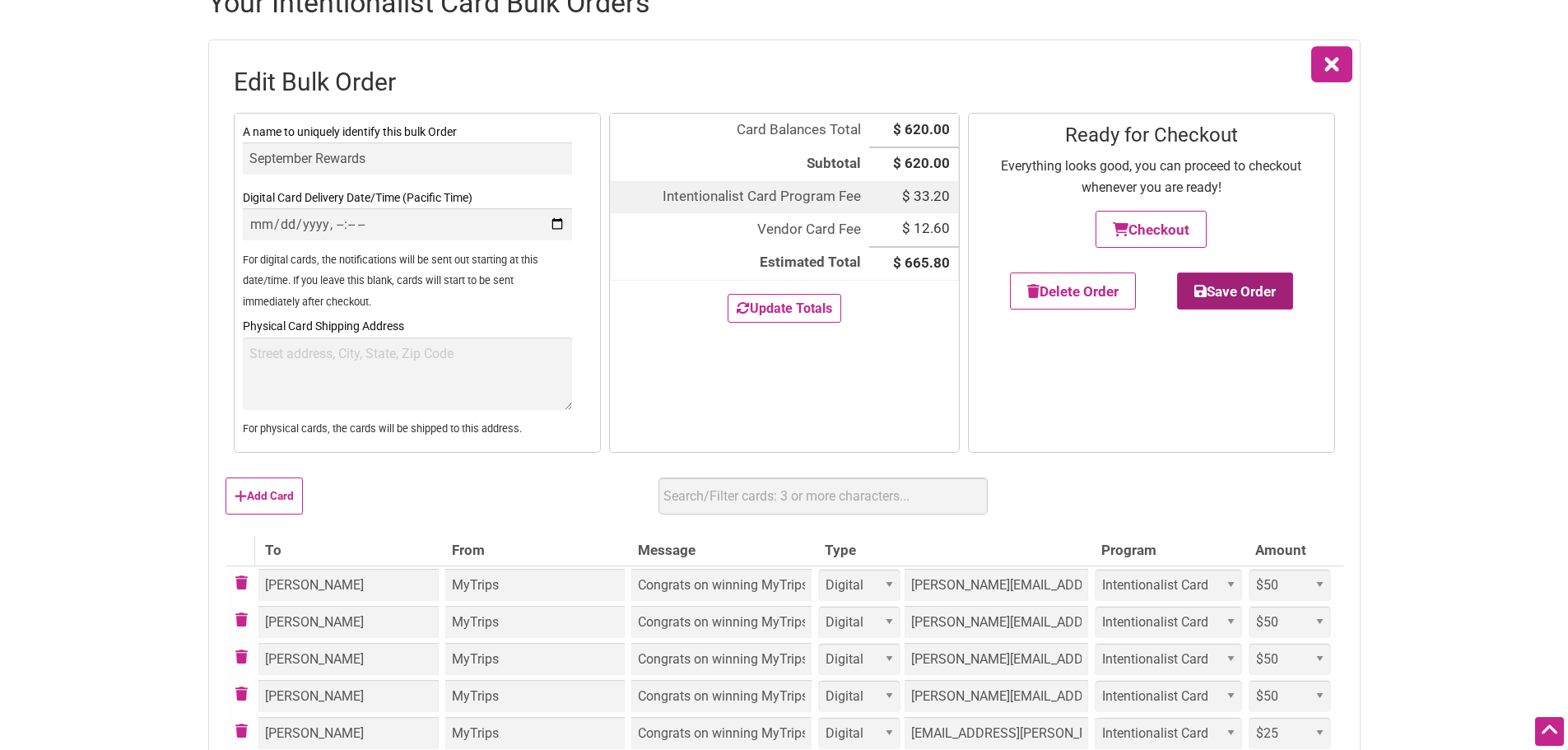
click at [1204, 297] on icon "button" at bounding box center [1201, 291] width 12 height 14
click at [1145, 228] on button "Checkout" at bounding box center [1151, 229] width 111 height 37
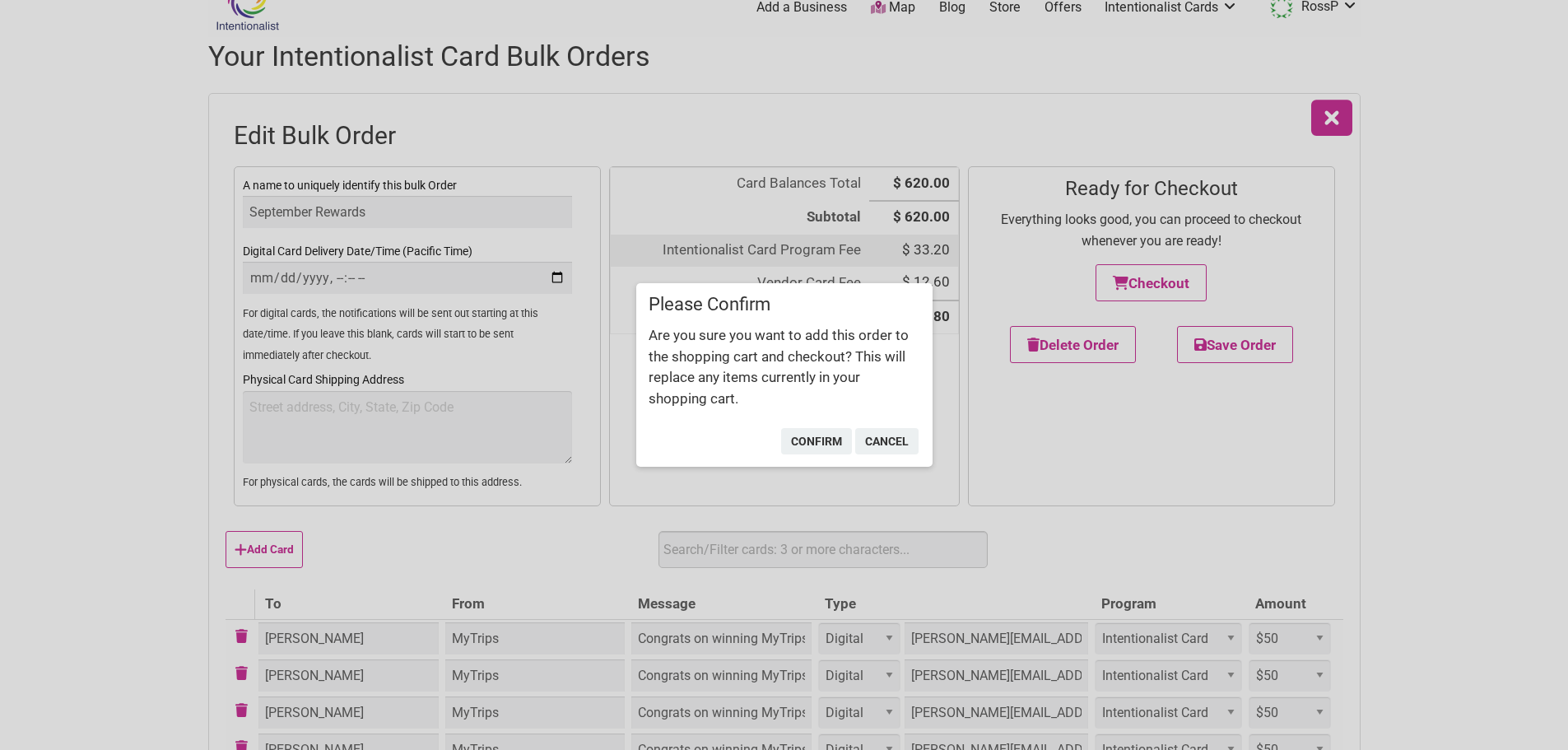
scroll to position [0, 0]
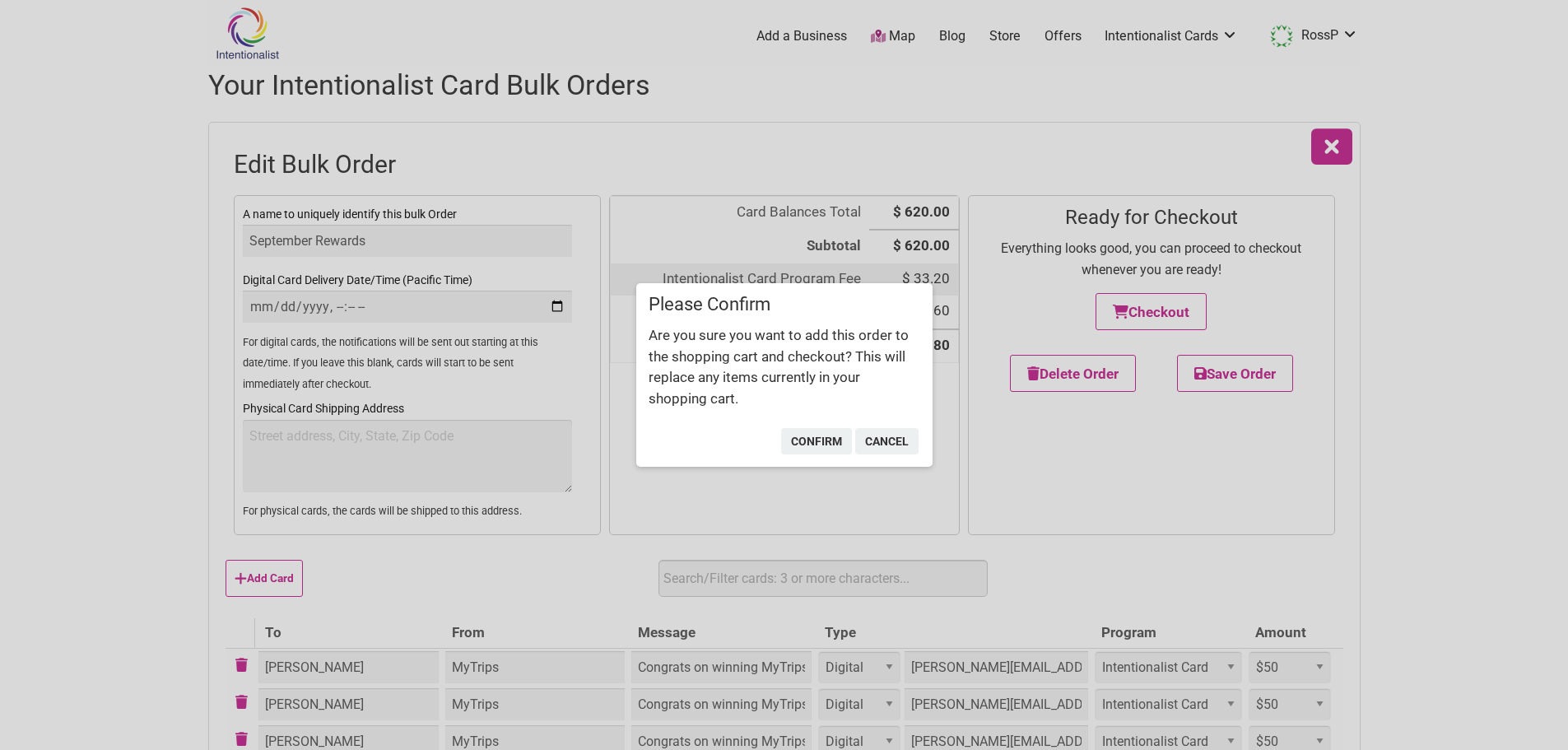
click at [1341, 34] on div "× Please Confirm Are you sure you want to add this order to the shopping cart a…" at bounding box center [784, 375] width 1568 height 750
click at [877, 444] on button "cancel" at bounding box center [887, 441] width 63 height 27
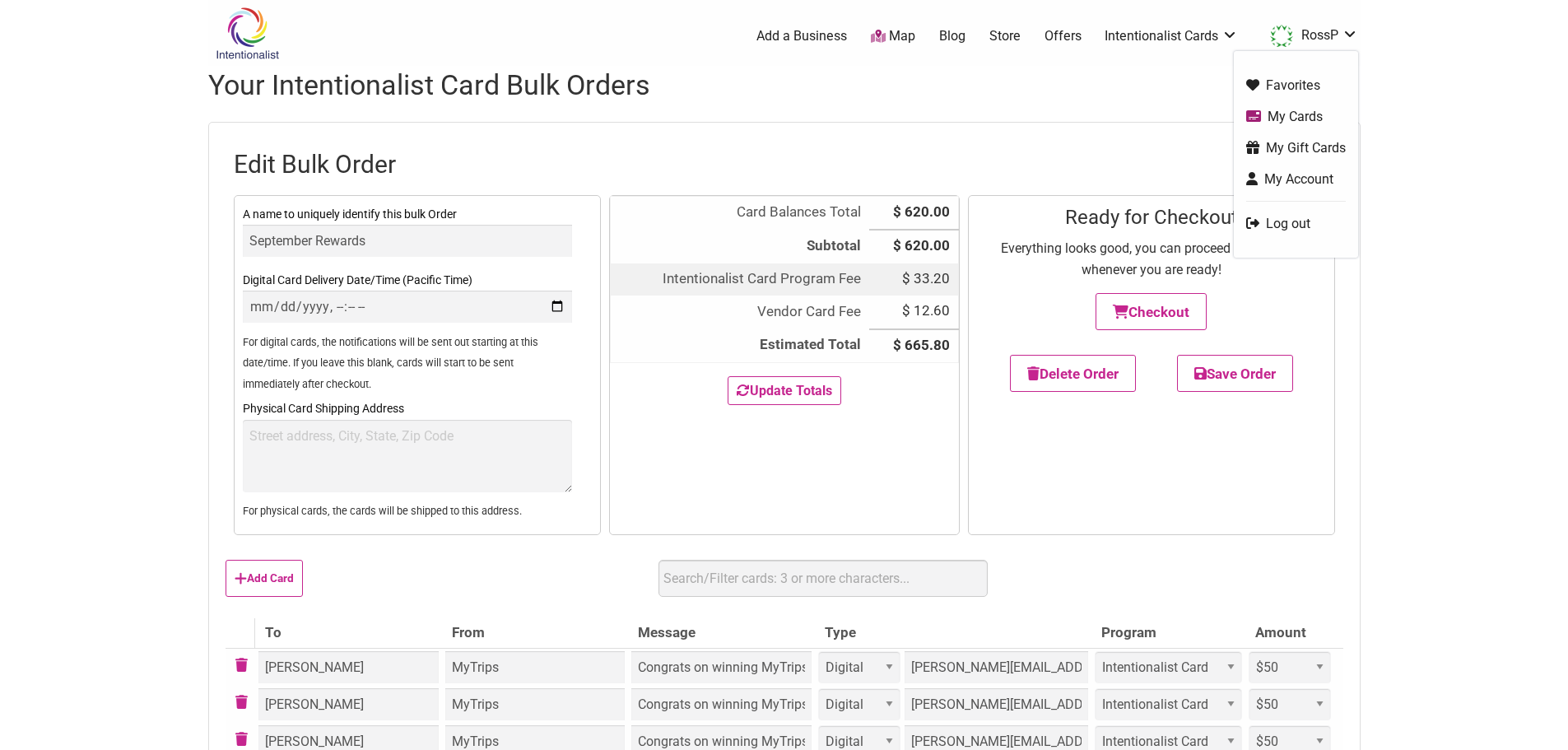
click at [1325, 32] on link "RossP" at bounding box center [1310, 36] width 96 height 29
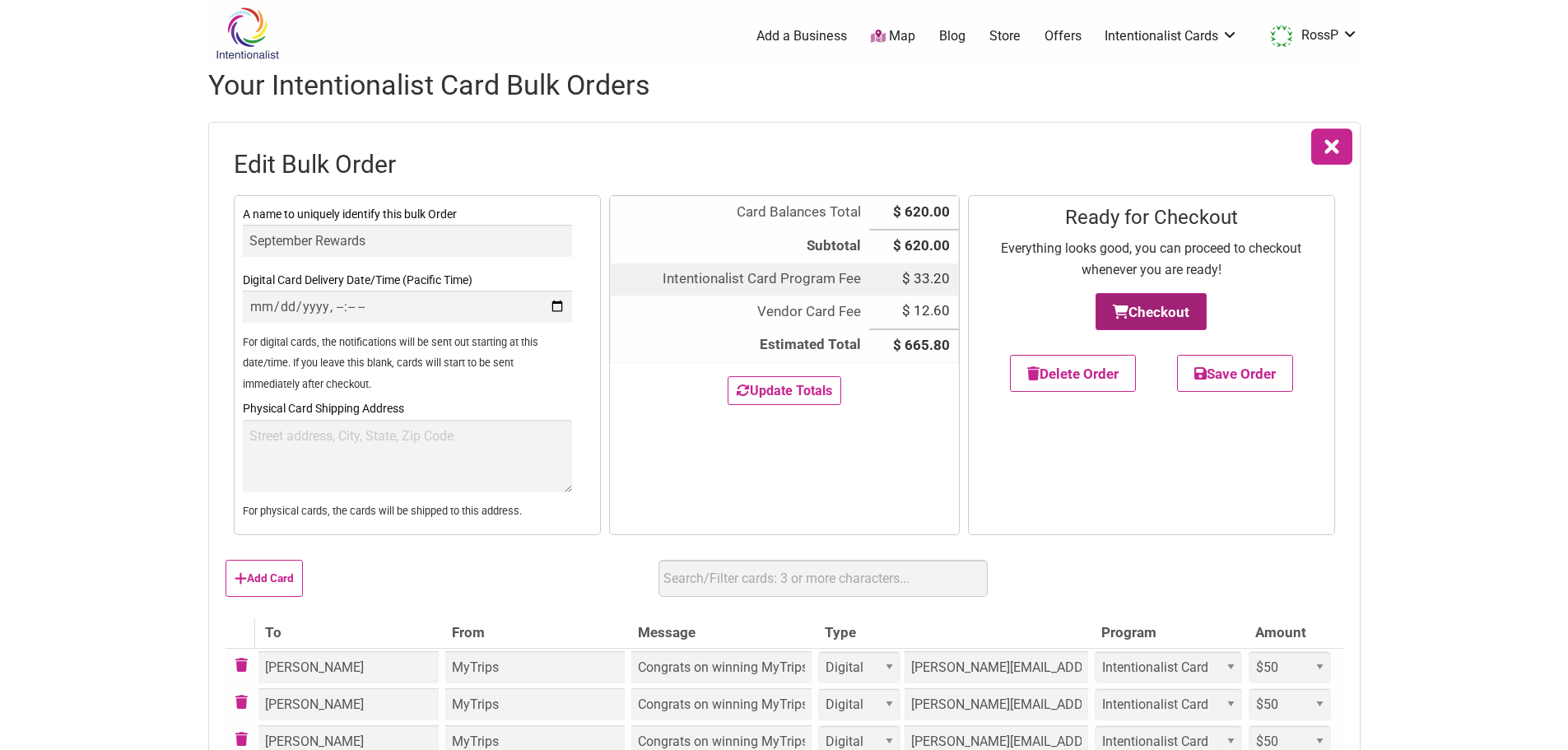
click at [1145, 316] on button "Checkout" at bounding box center [1151, 312] width 111 height 37
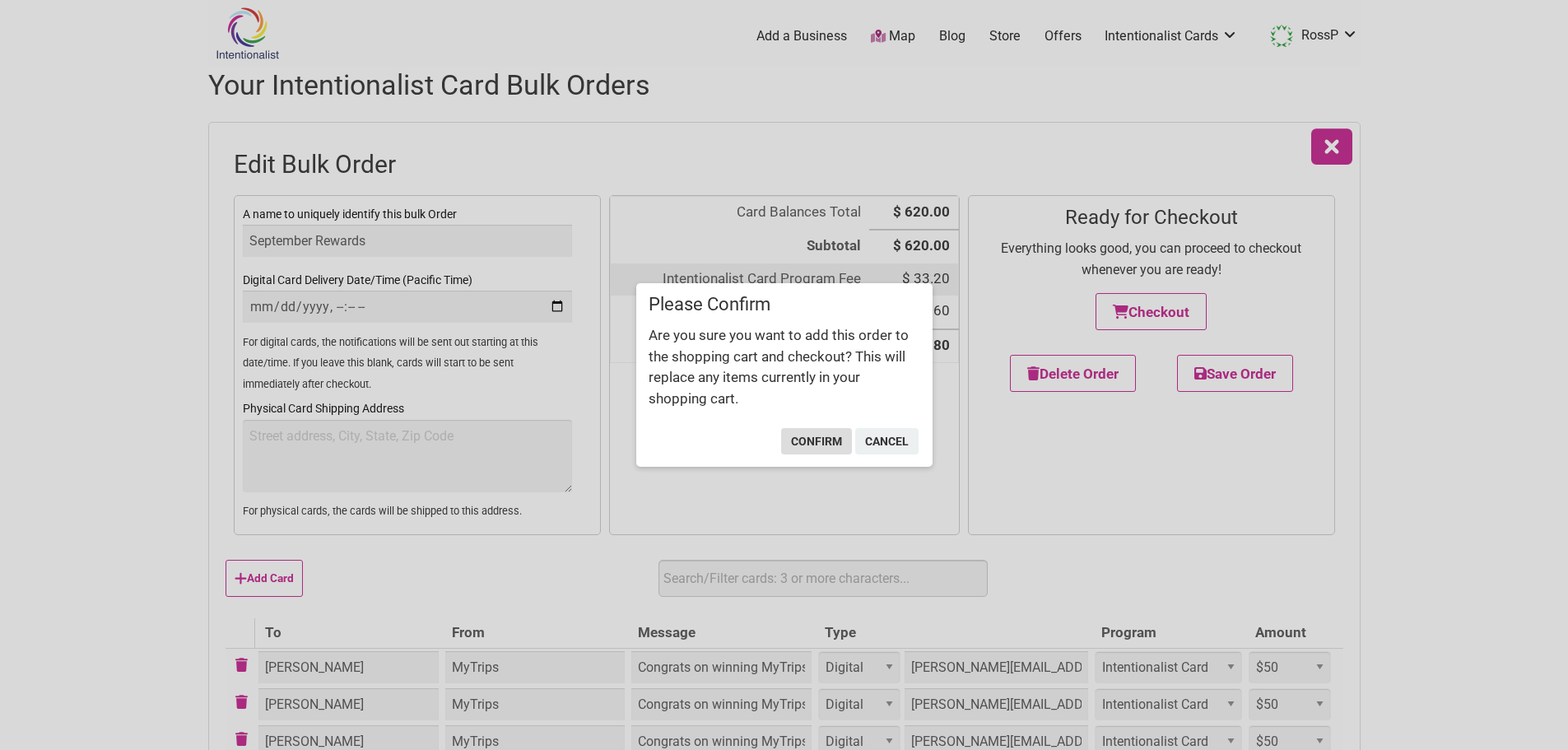
click at [829, 443] on button "confirm" at bounding box center [816, 441] width 70 height 27
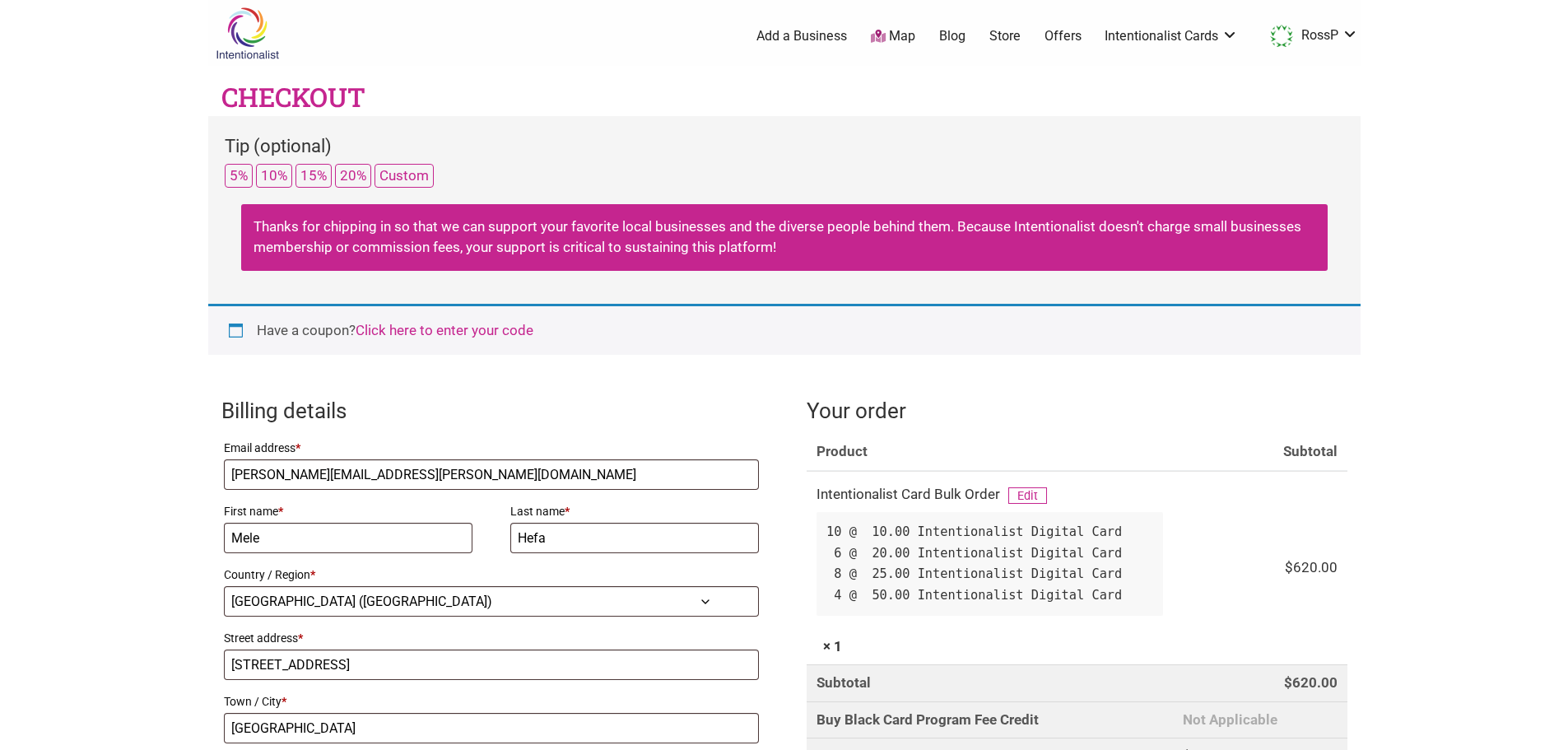
select select "US"
select select "WA"
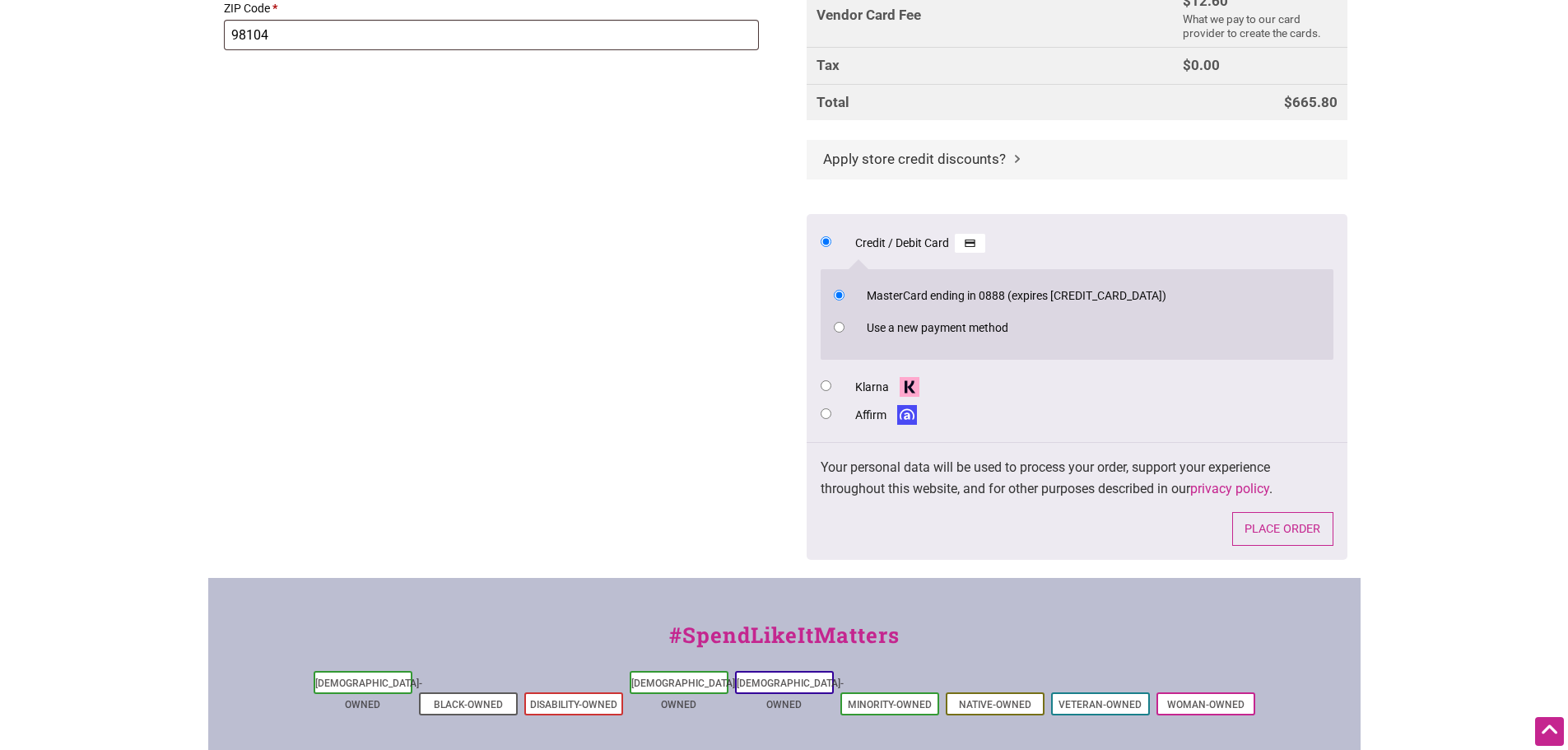
scroll to position [823, 0]
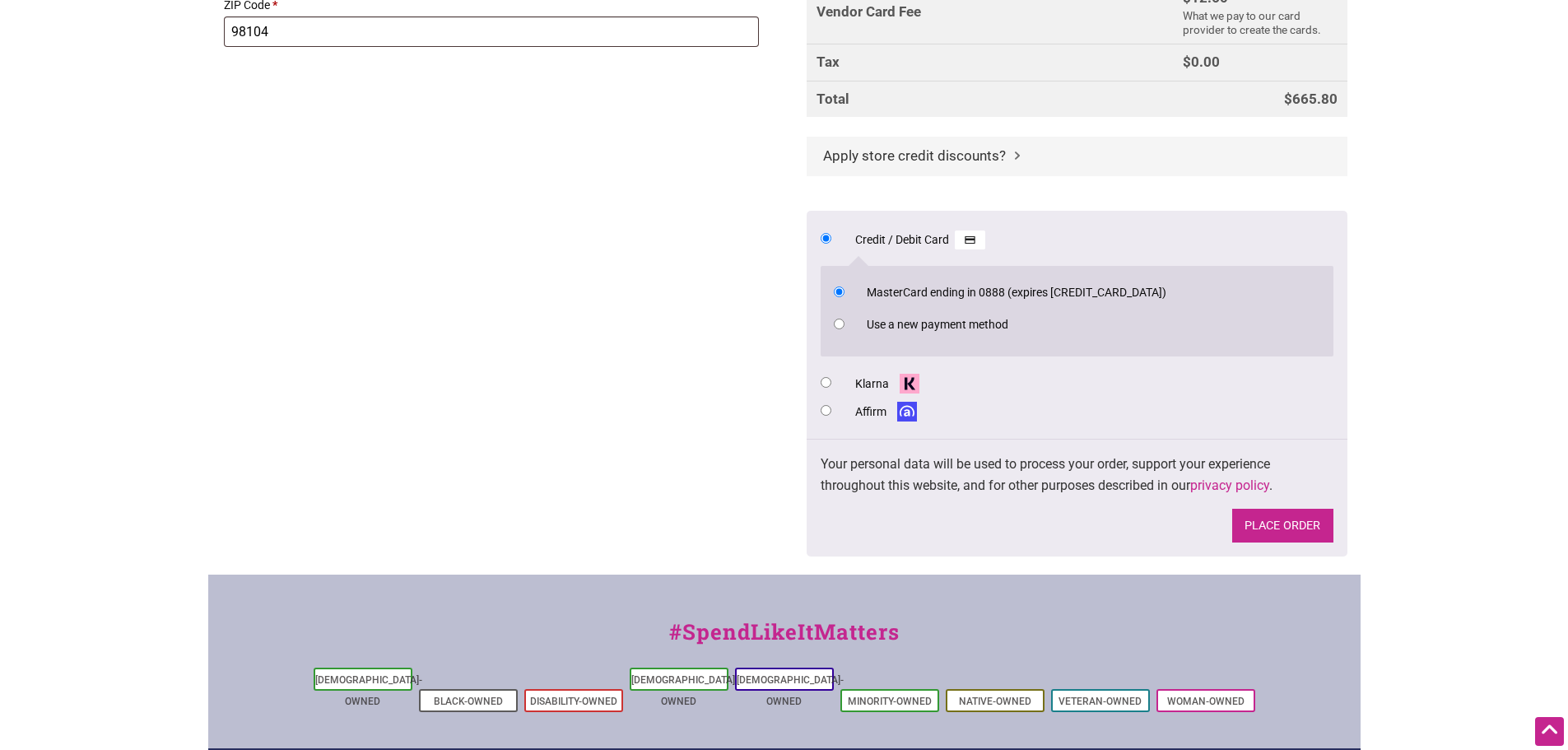
click at [1279, 523] on button "Place order" at bounding box center [1283, 525] width 102 height 34
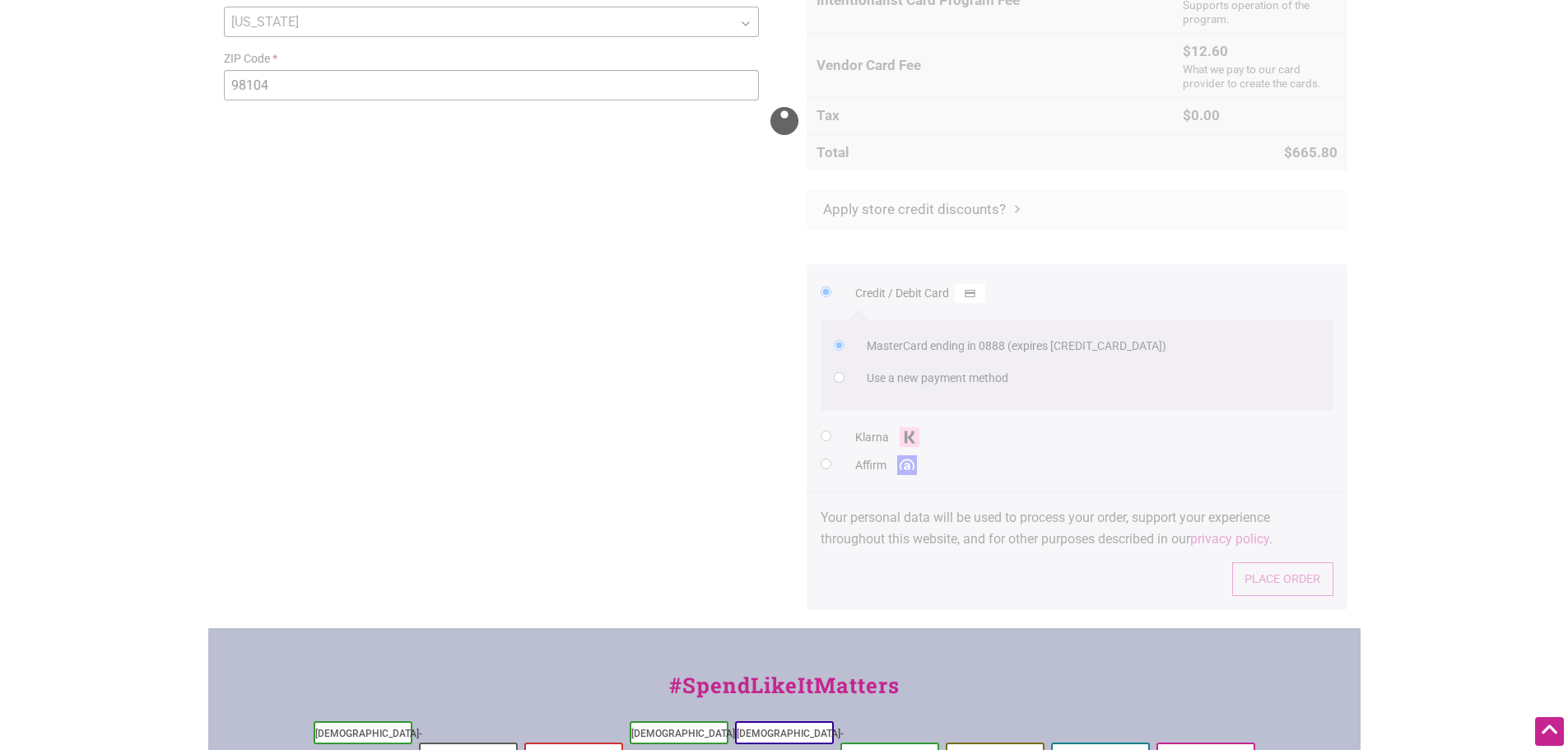
scroll to position [741, 0]
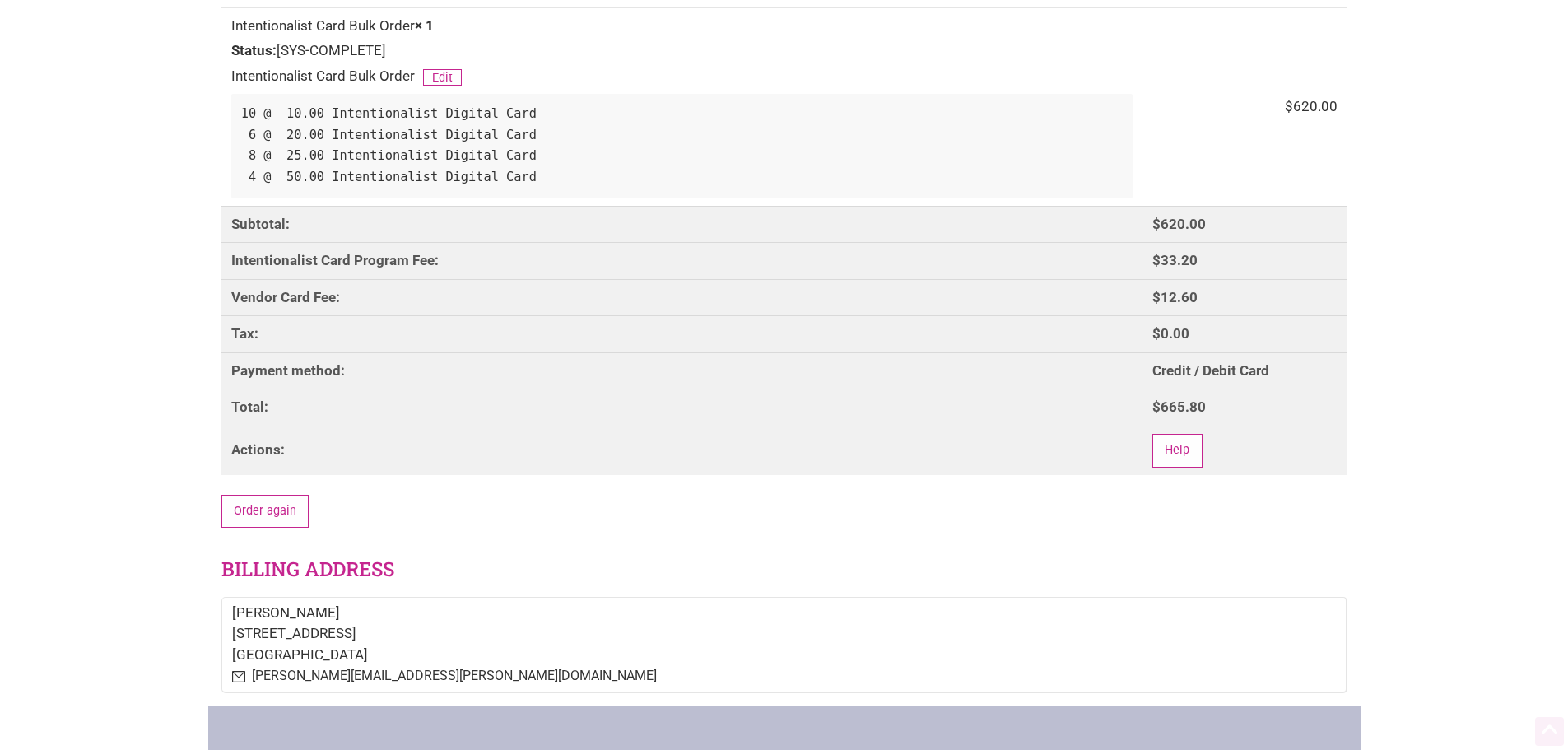
scroll to position [329, 0]
